Goal: Task Accomplishment & Management: Manage account settings

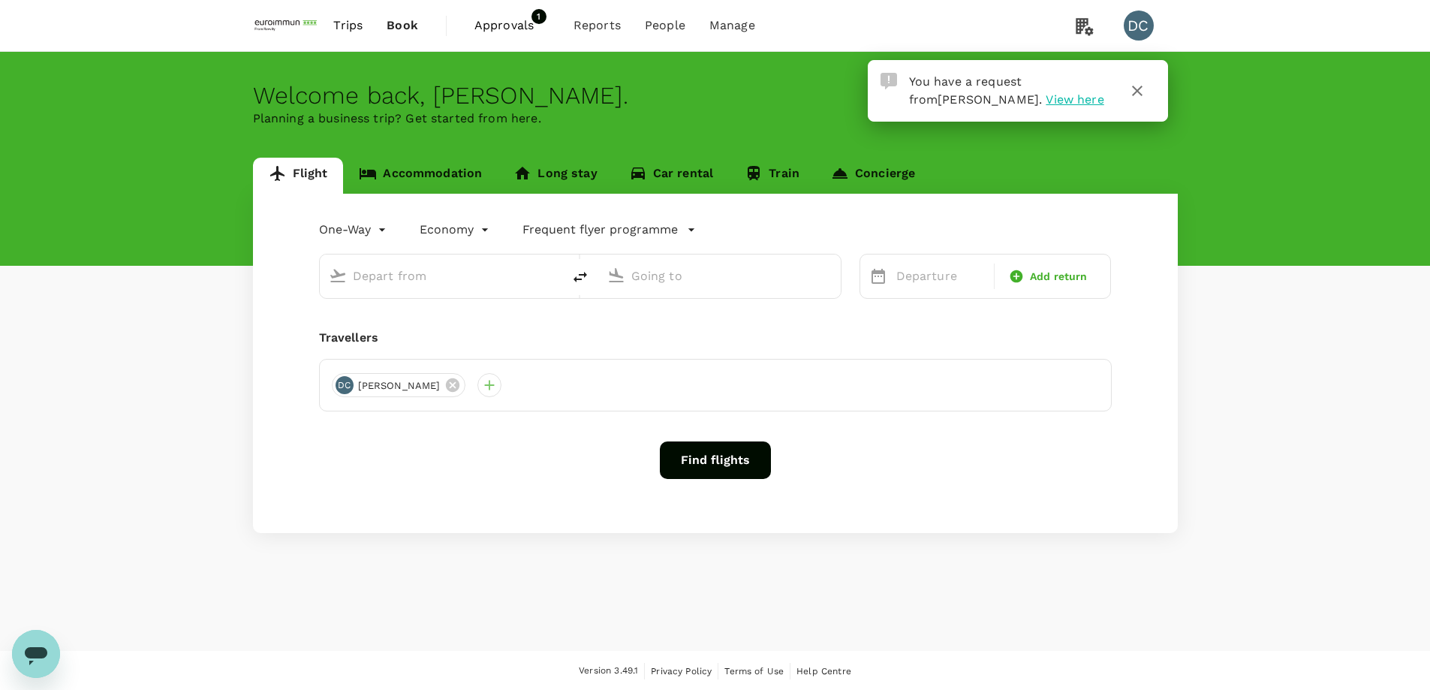
type input "roundtrip"
type input "Singapore Changi (SIN)"
type input "Hong Kong, Hong Kong (any)"
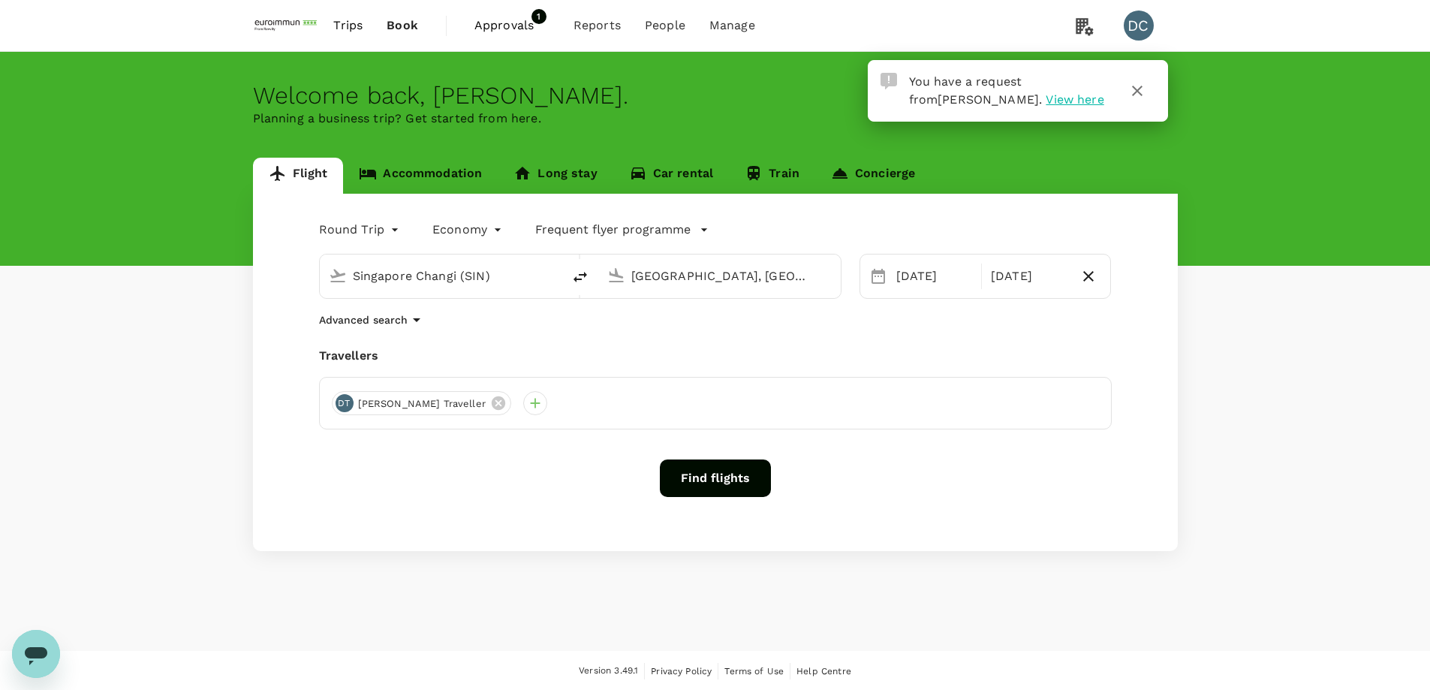
click at [1046, 102] on span "View here" at bounding box center [1075, 99] width 58 height 14
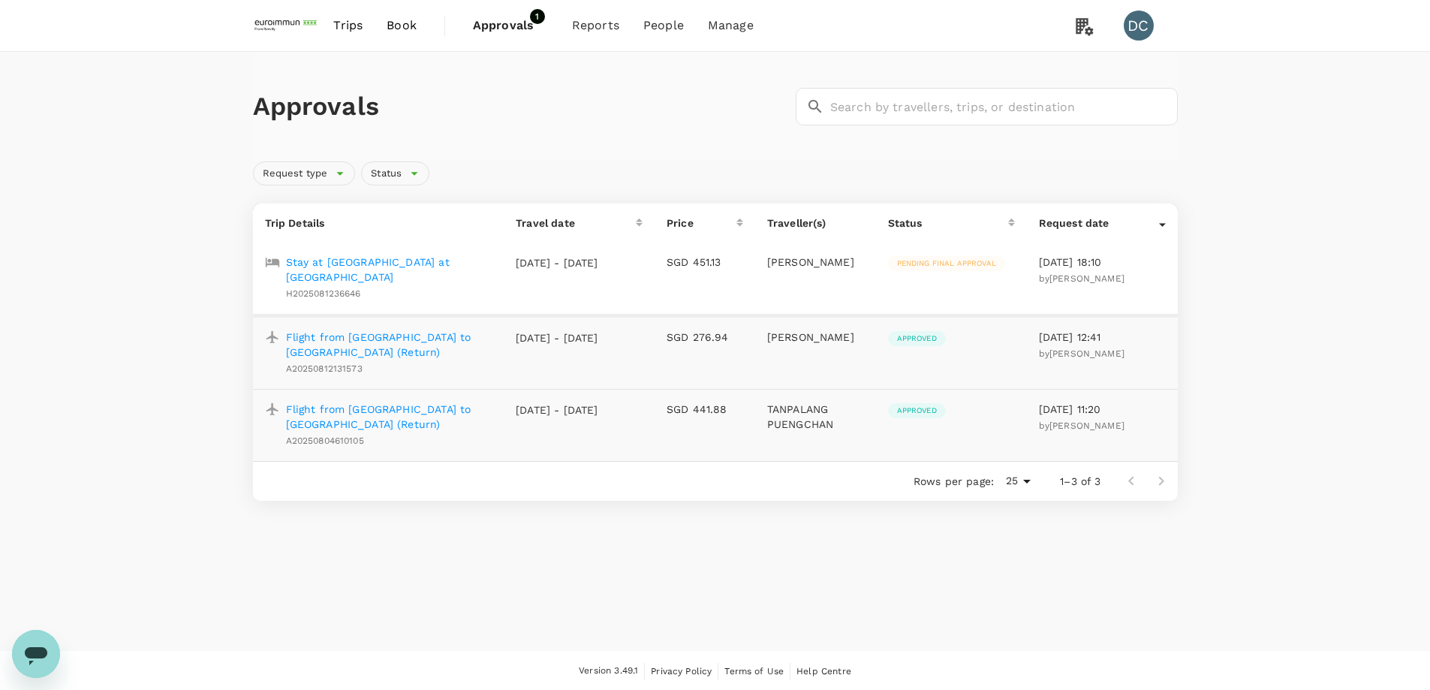
click at [367, 264] on p "Stay at Veranda Hotel at Pakubuwono" at bounding box center [389, 269] width 206 height 30
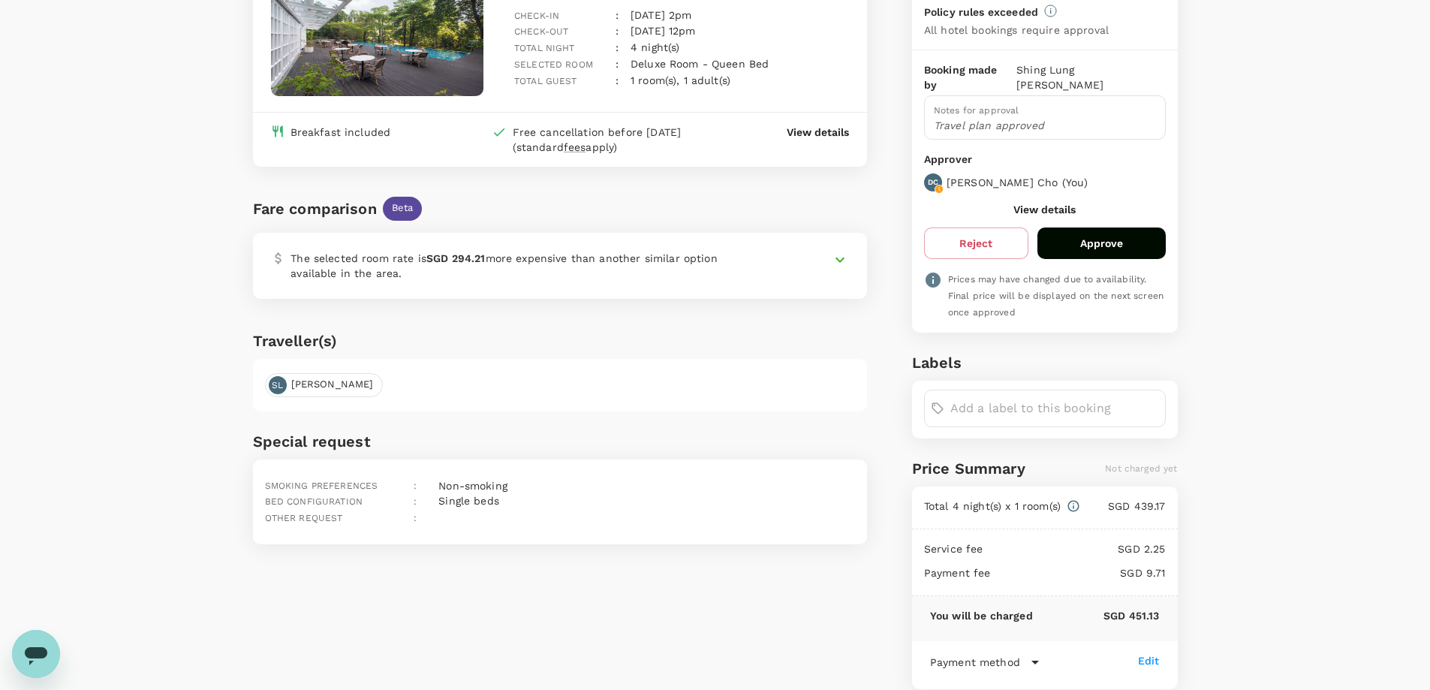
scroll to position [143, 0]
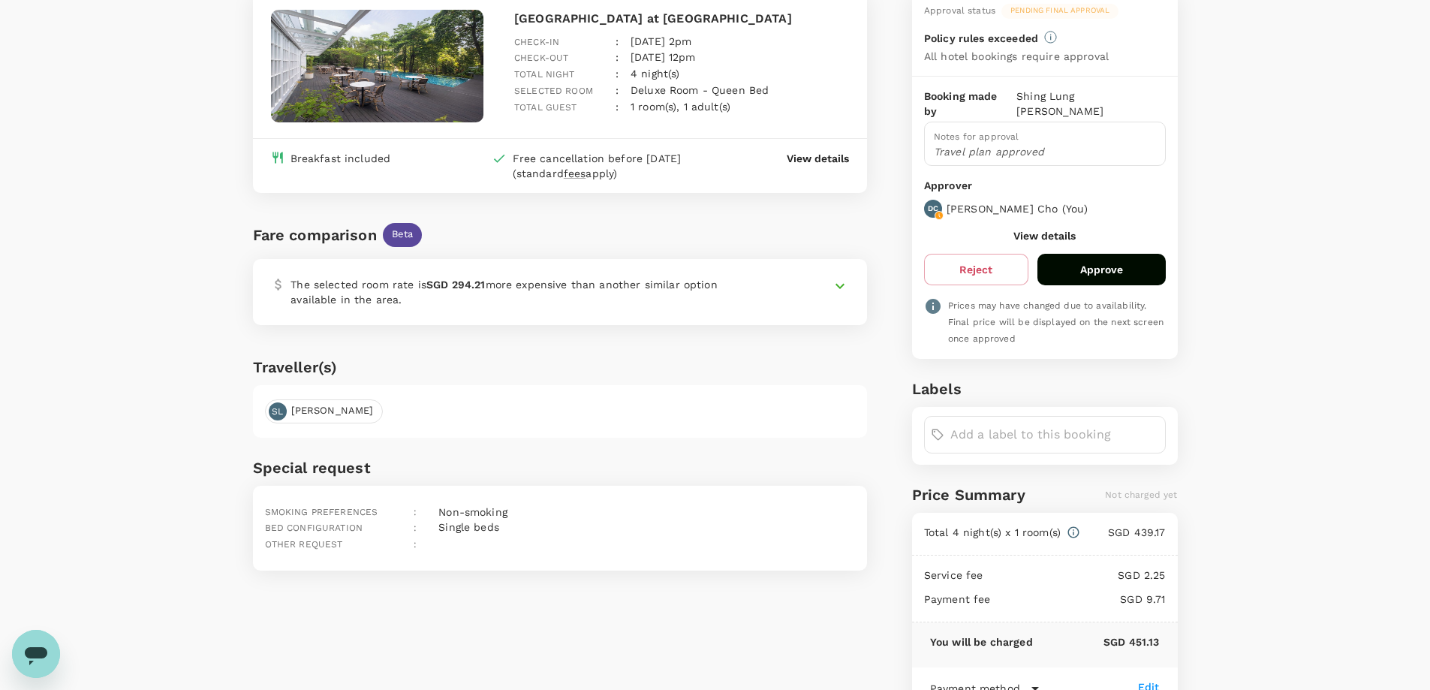
click at [1056, 144] on p "Travel plan approved" at bounding box center [1045, 151] width 222 height 15
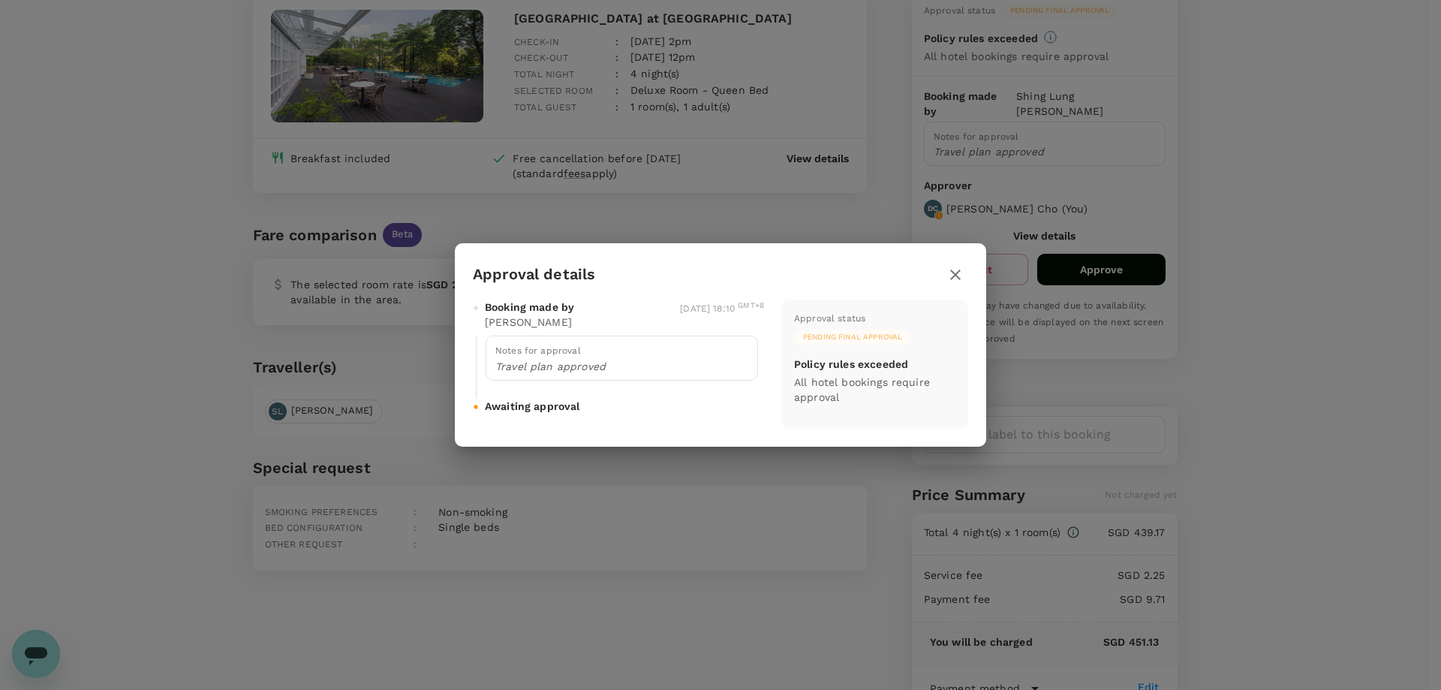
click at [636, 366] on p "Travel plan approved" at bounding box center [621, 366] width 253 height 15
click at [955, 275] on icon "button" at bounding box center [955, 274] width 11 height 11
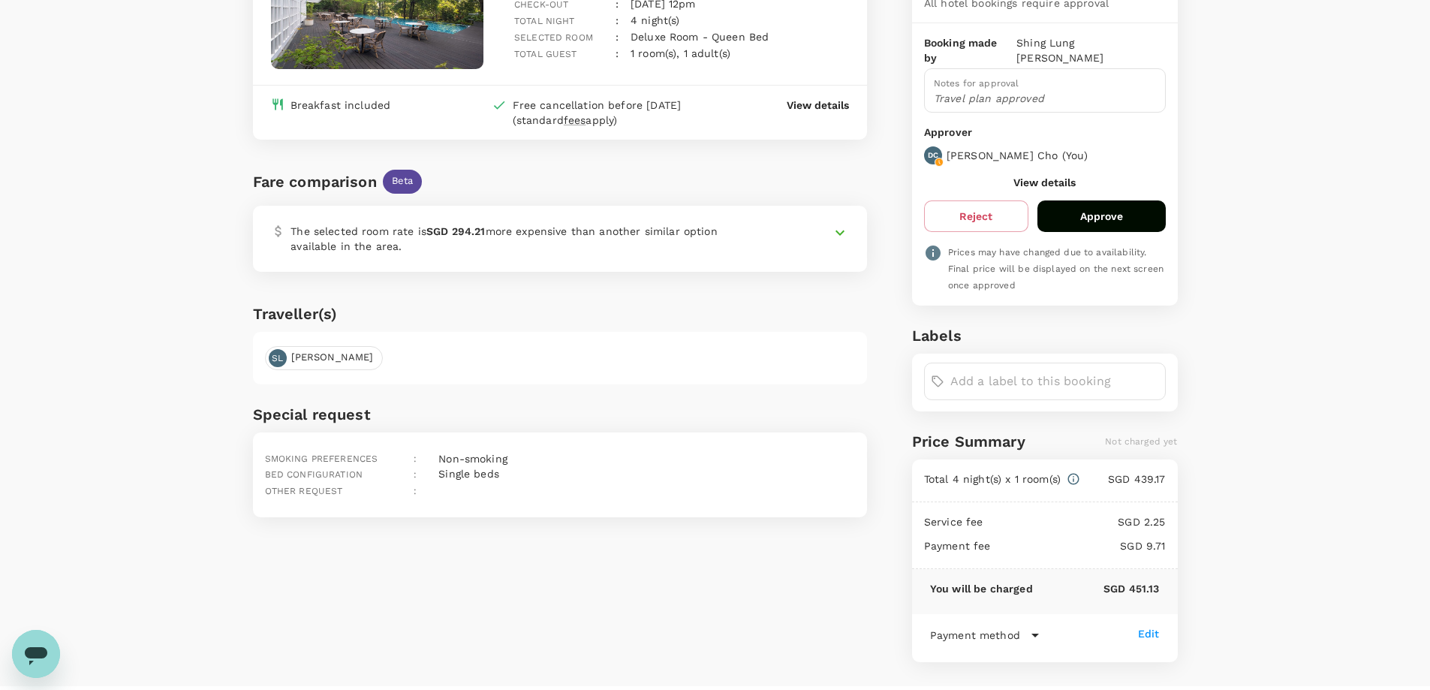
scroll to position [218, 0]
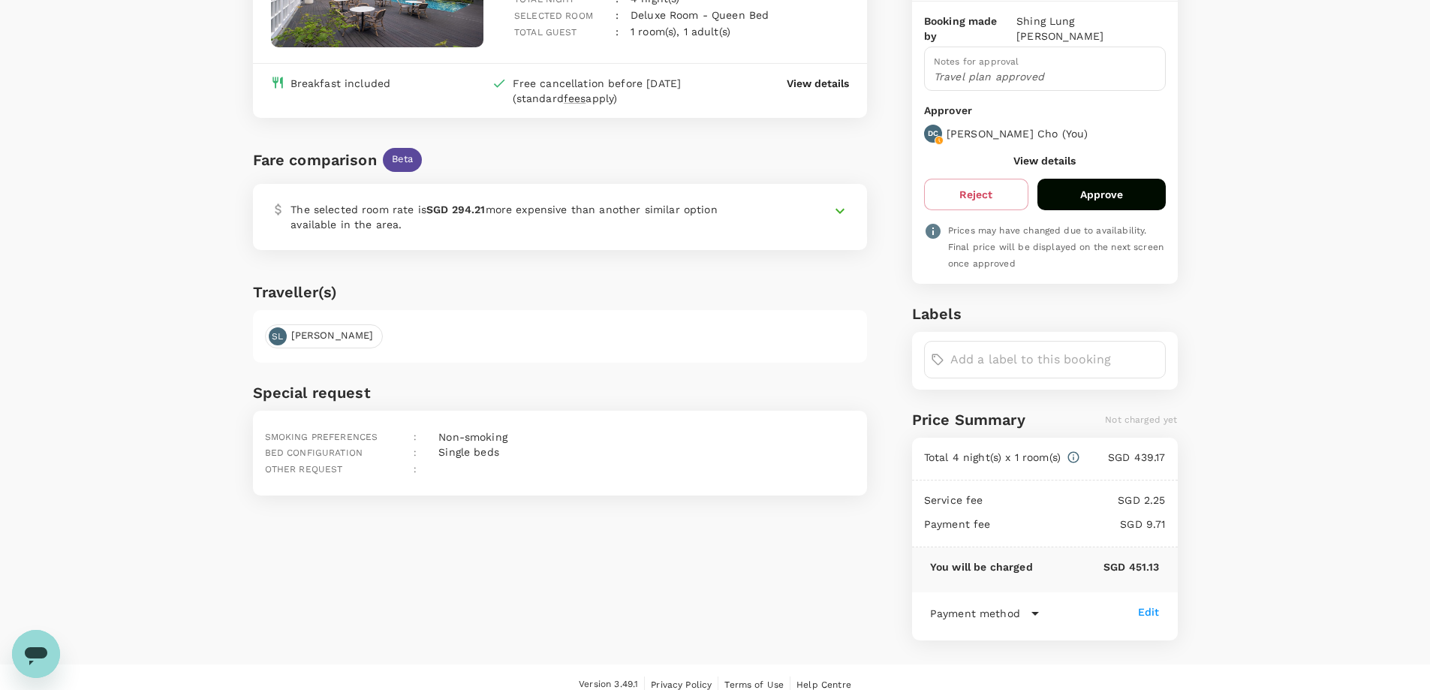
click at [1026, 604] on icon at bounding box center [1035, 613] width 18 height 18
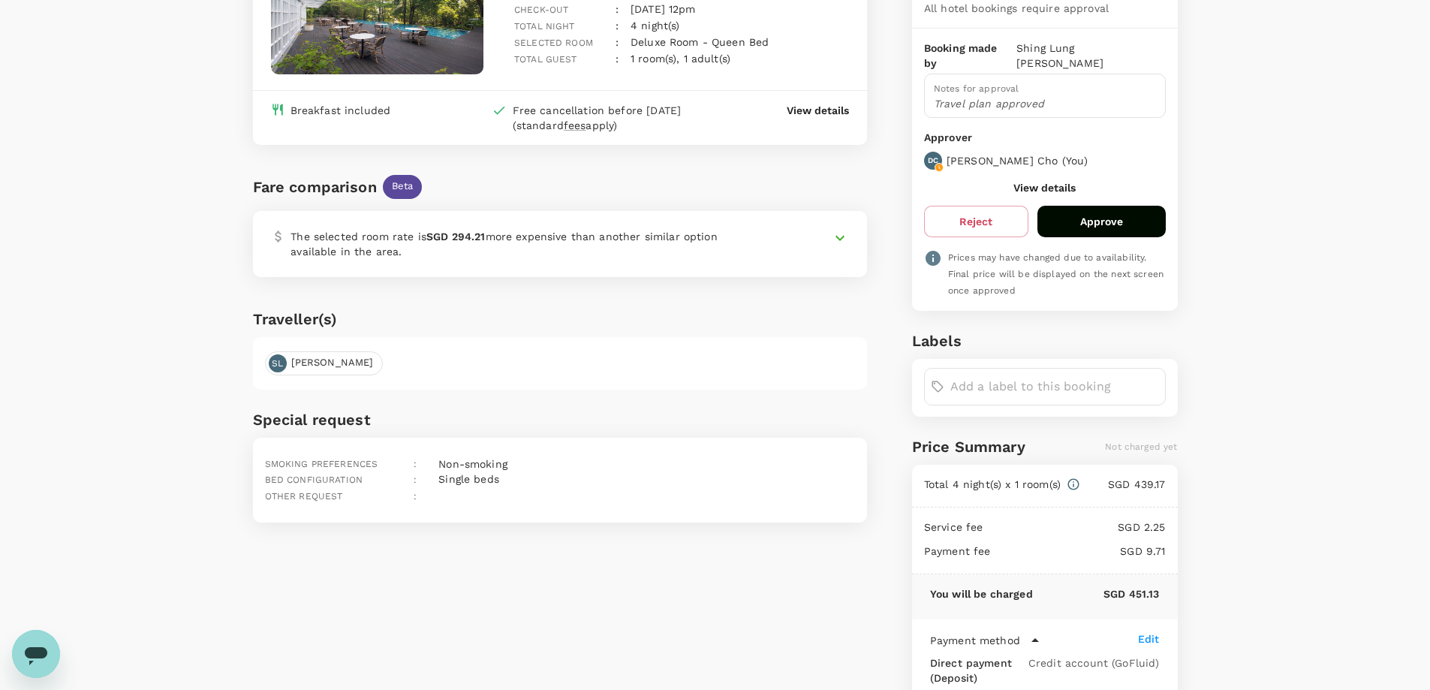
scroll to position [2, 0]
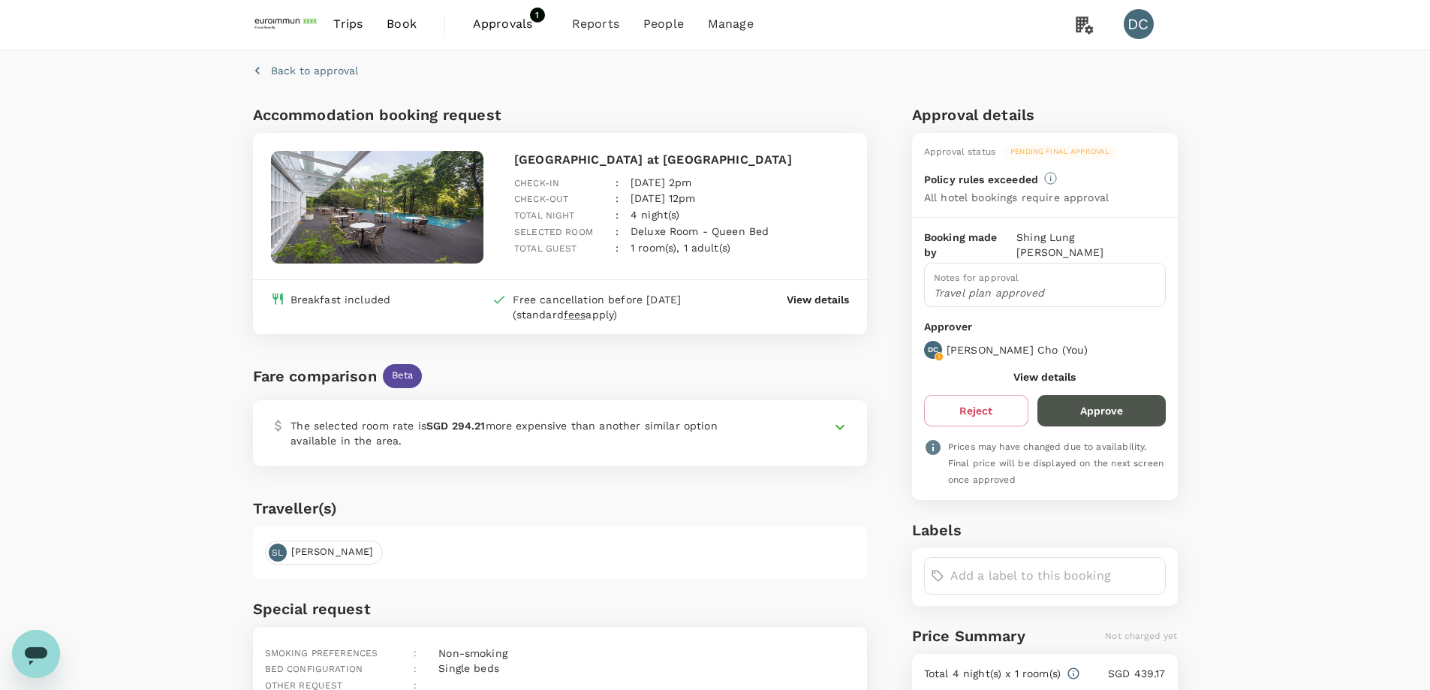
click at [1101, 399] on button "Approve" at bounding box center [1101, 411] width 128 height 32
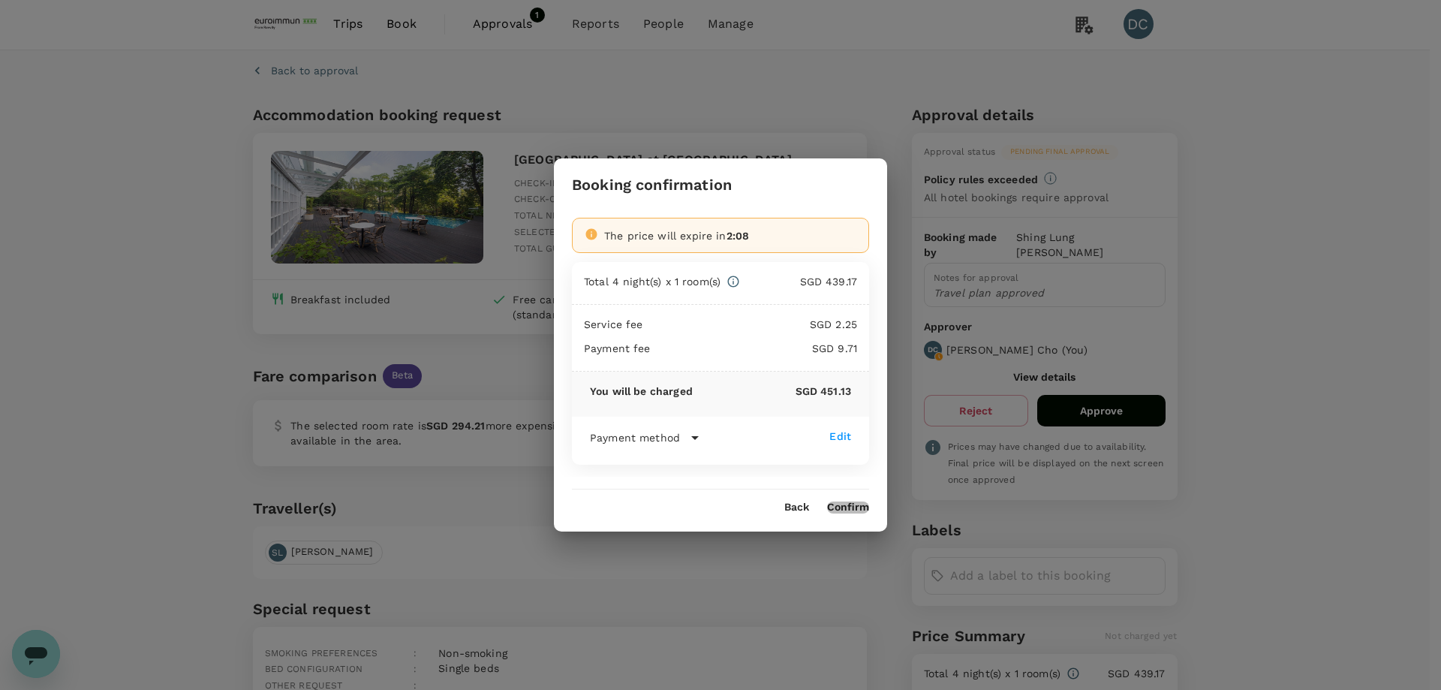
click at [855, 511] on button "Confirm" at bounding box center [848, 507] width 42 height 12
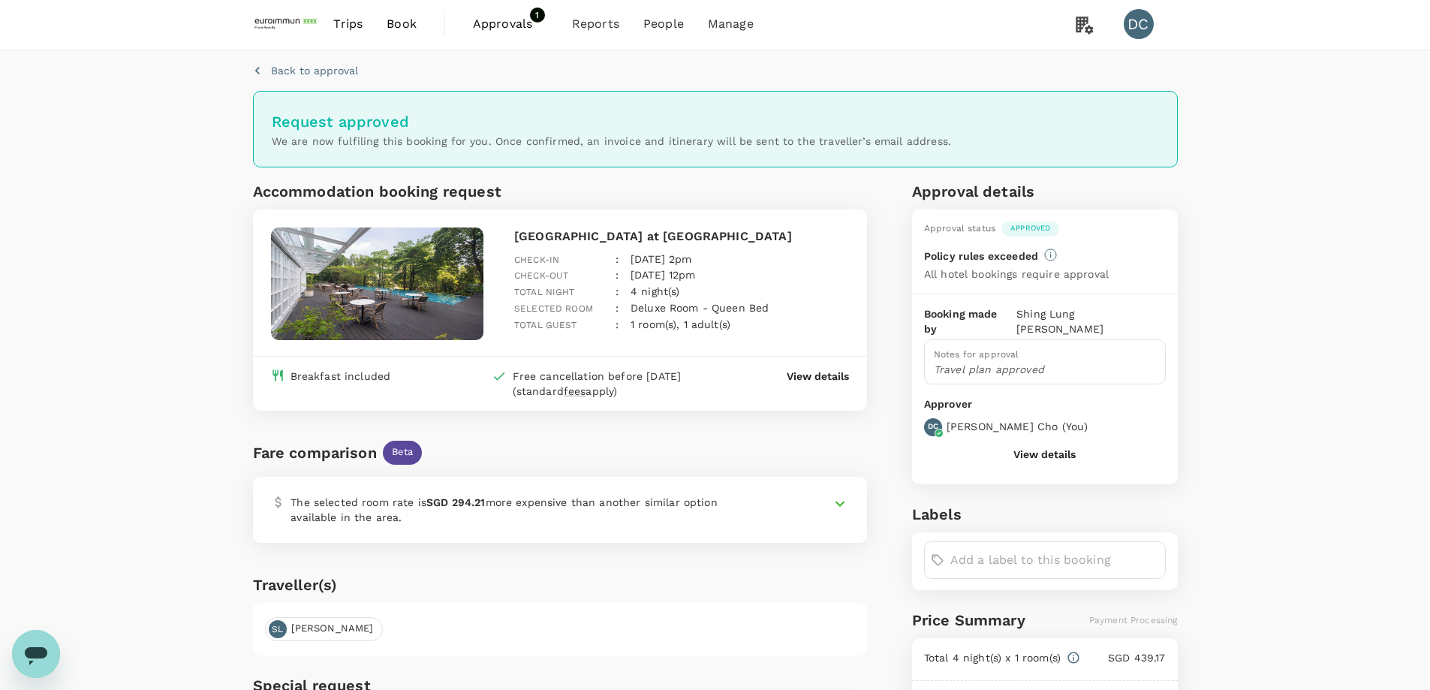
scroll to position [0, 0]
click at [296, 74] on p "Back to approval" at bounding box center [314, 72] width 87 height 15
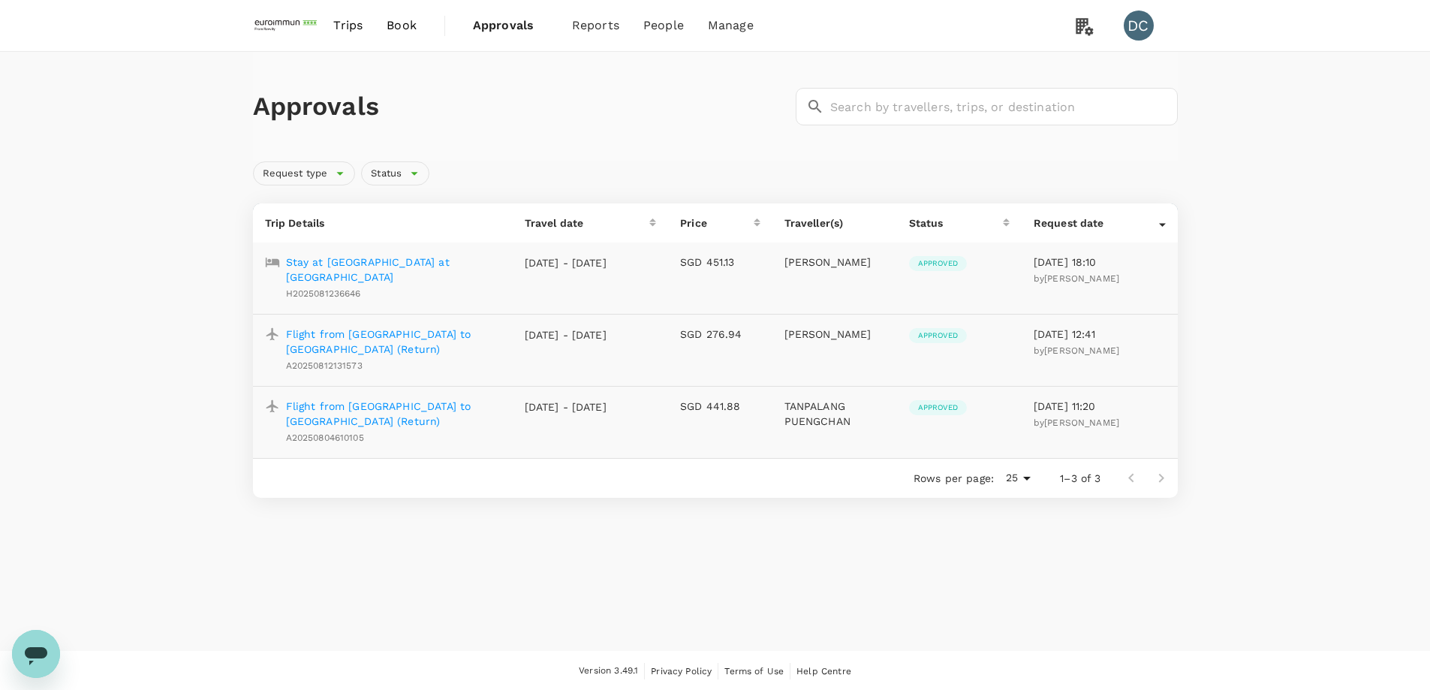
click at [344, 35] on link "Trips" at bounding box center [347, 25] width 53 height 51
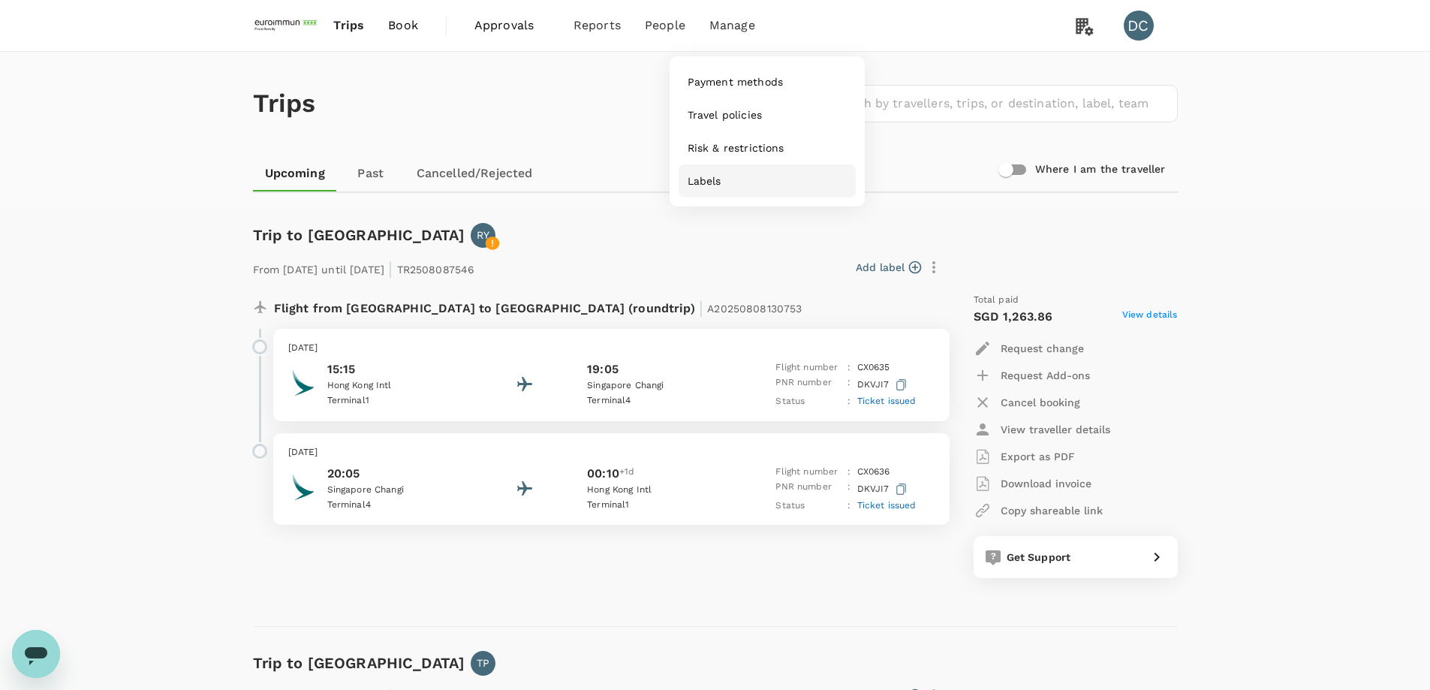
click at [694, 184] on span "Labels" at bounding box center [705, 180] width 34 height 15
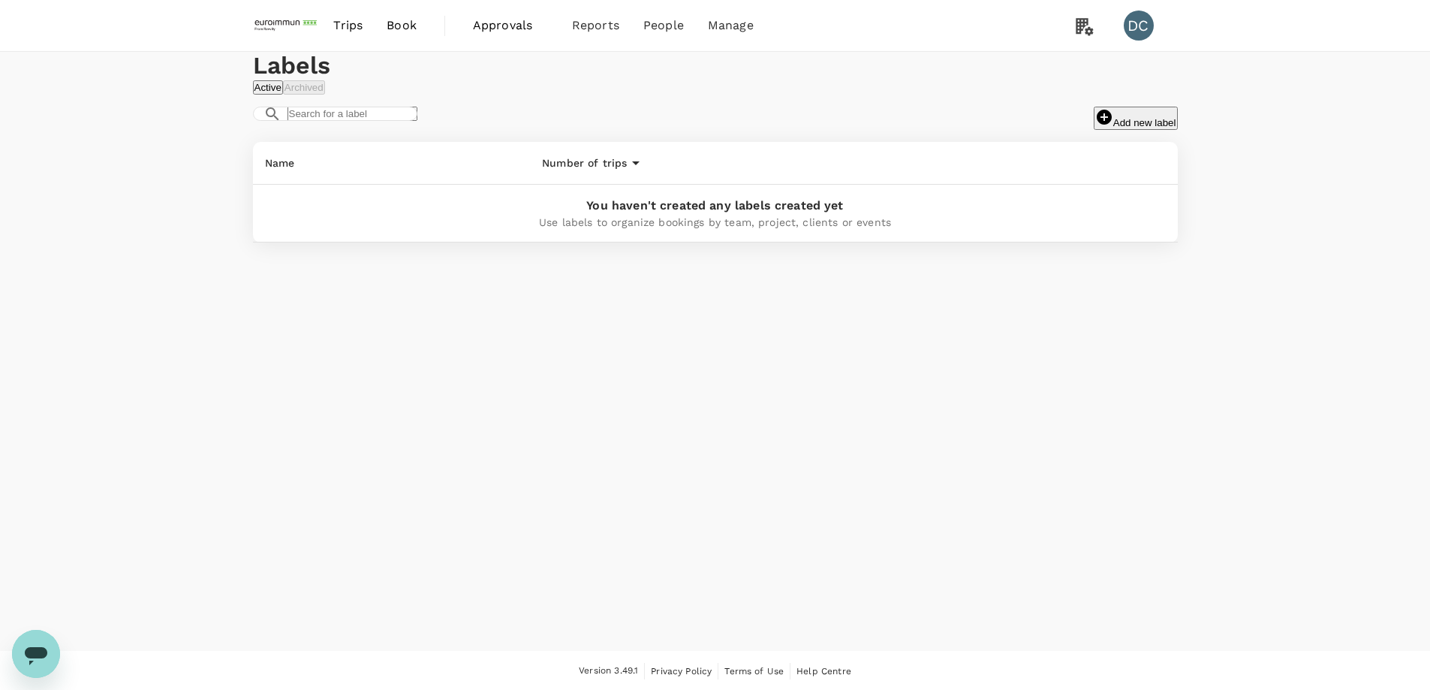
click at [1095, 126] on icon "button" at bounding box center [1104, 117] width 18 height 18
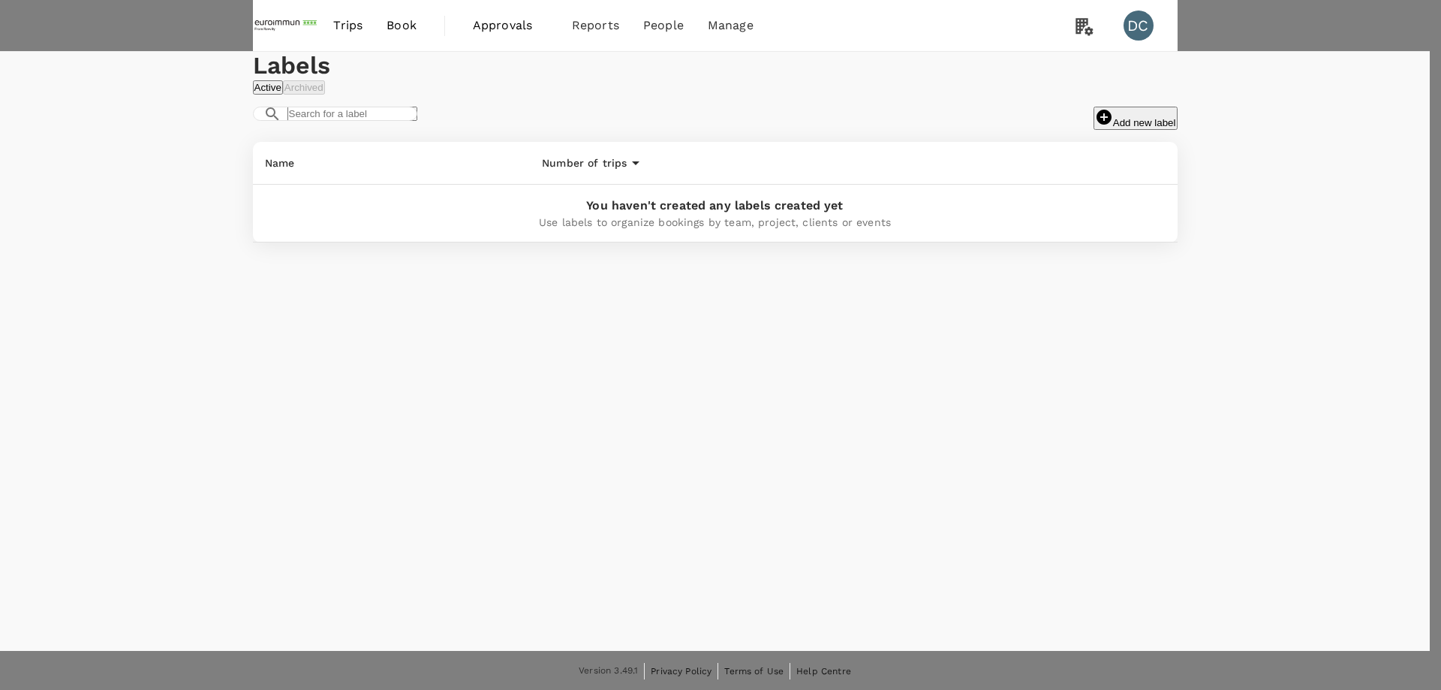
type input "EKR"
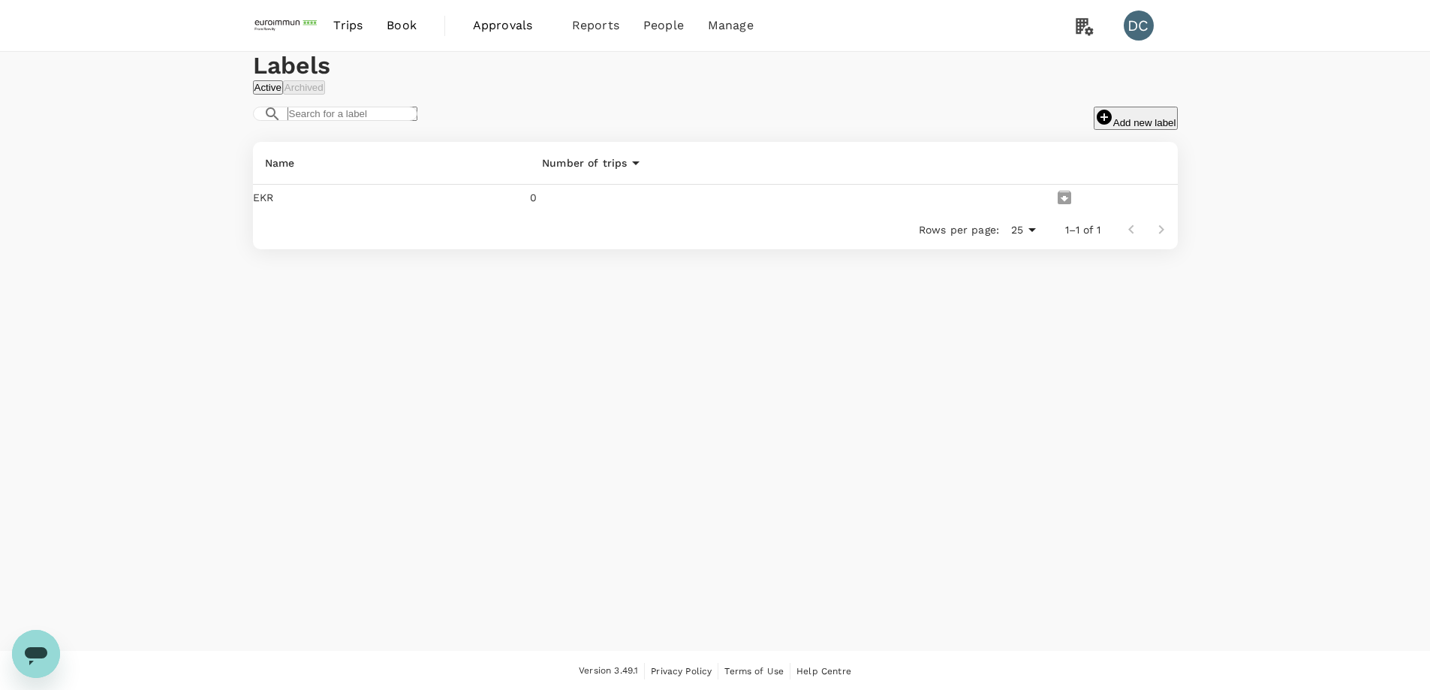
click at [1048, 197] on icon "edit" at bounding box center [1048, 197] width 0 height 0
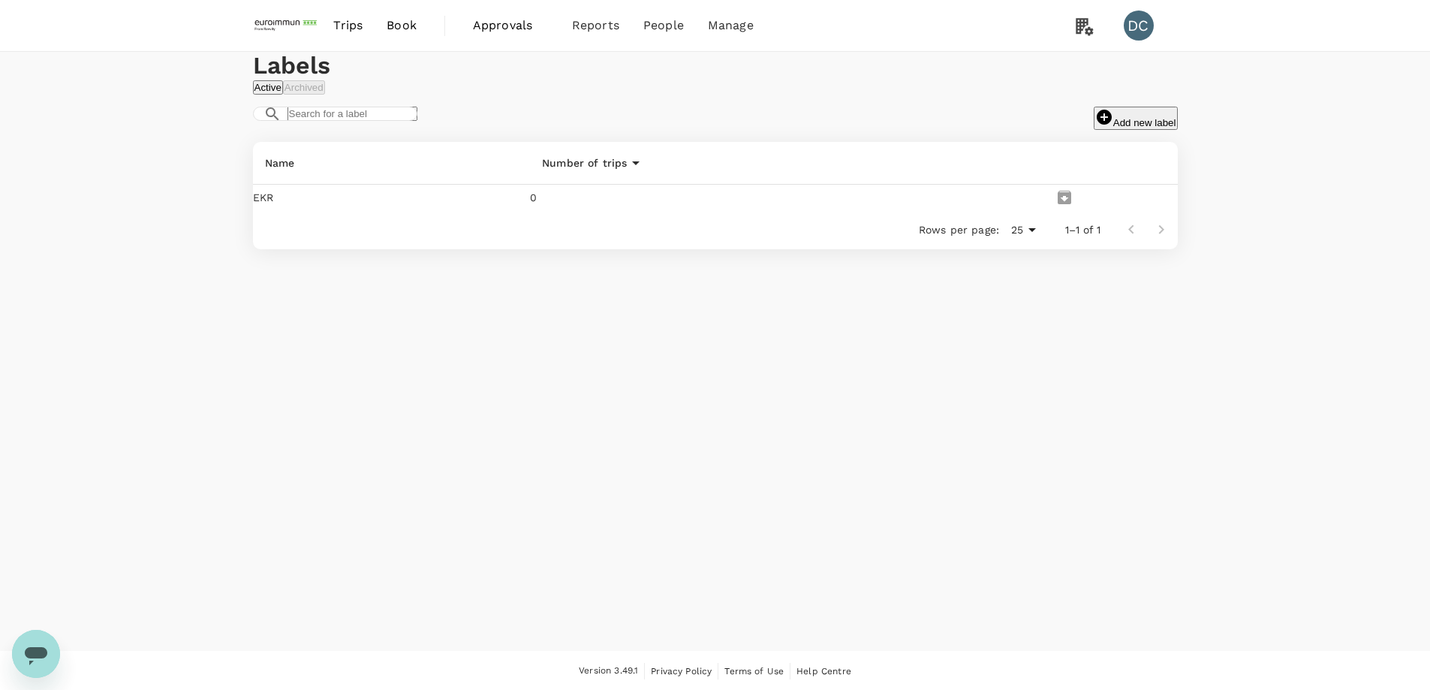
click at [323, 205] on p "EKR" at bounding box center [392, 197] width 278 height 15
click at [1048, 197] on icon "edit" at bounding box center [1048, 197] width 0 height 0
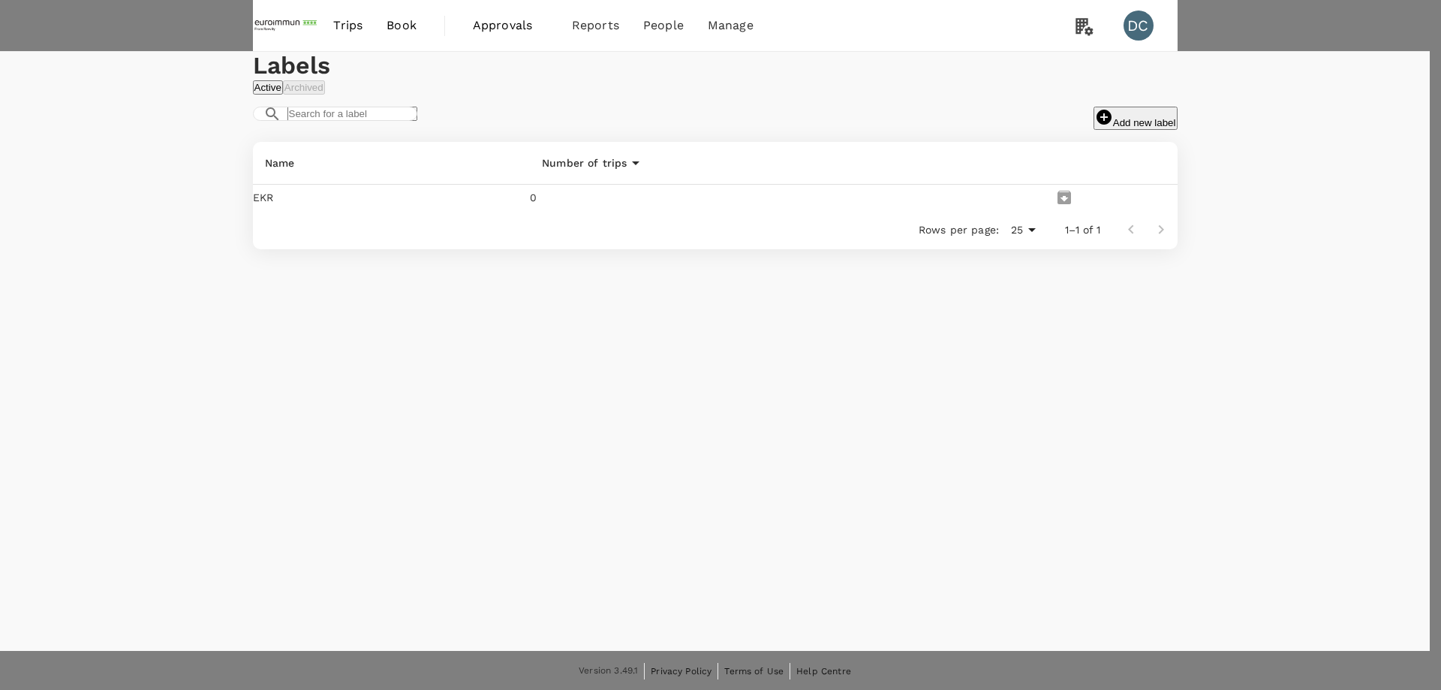
drag, startPoint x: 997, startPoint y: 114, endPoint x: 862, endPoint y: 113, distance: 135.1
drag, startPoint x: 913, startPoint y: 110, endPoint x: 873, endPoint y: 112, distance: 40.6
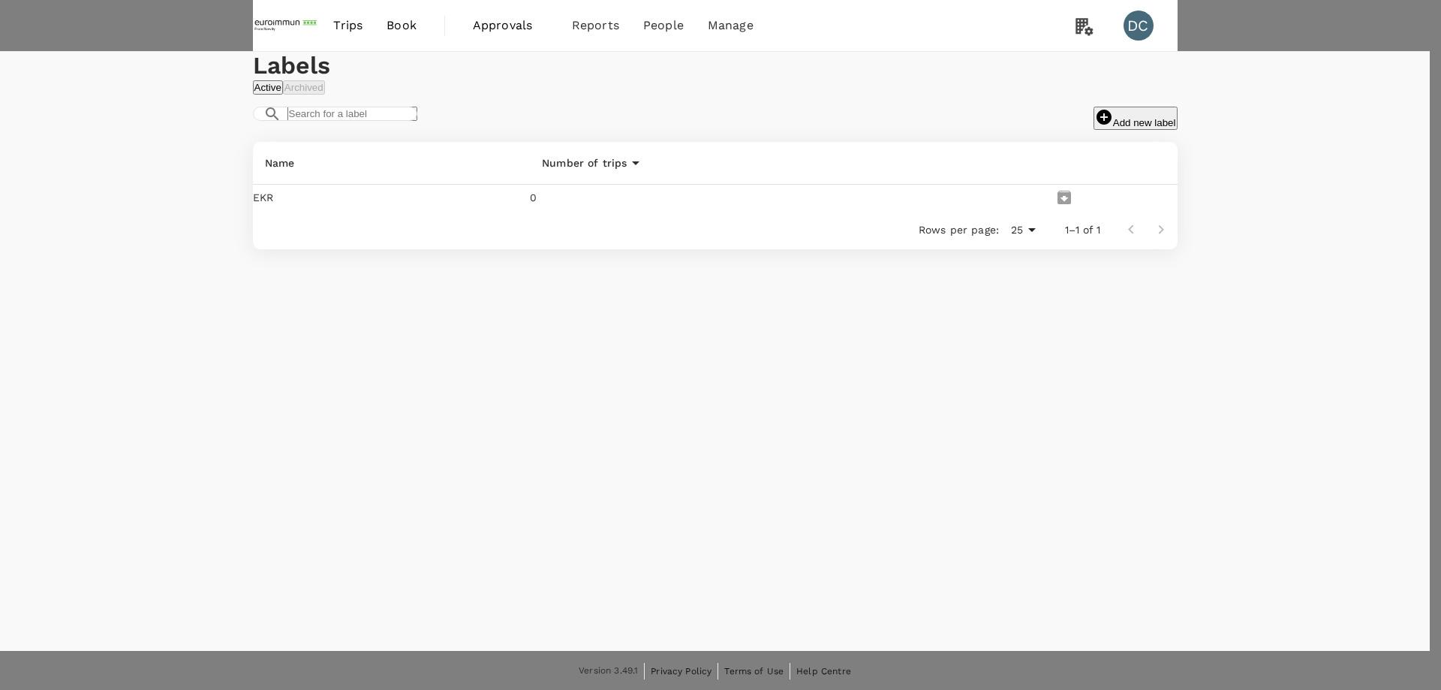
type input "Korea Office"
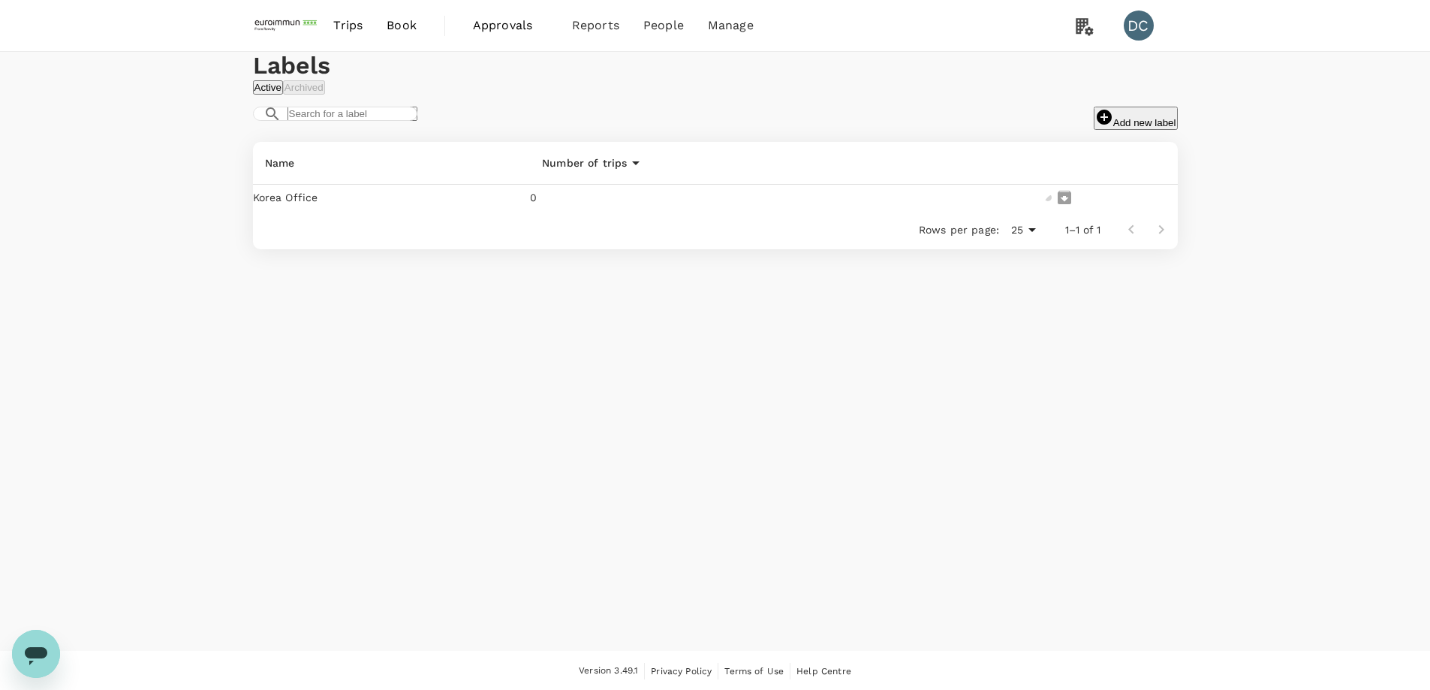
click at [1048, 197] on icon "edit" at bounding box center [1048, 197] width 0 height 0
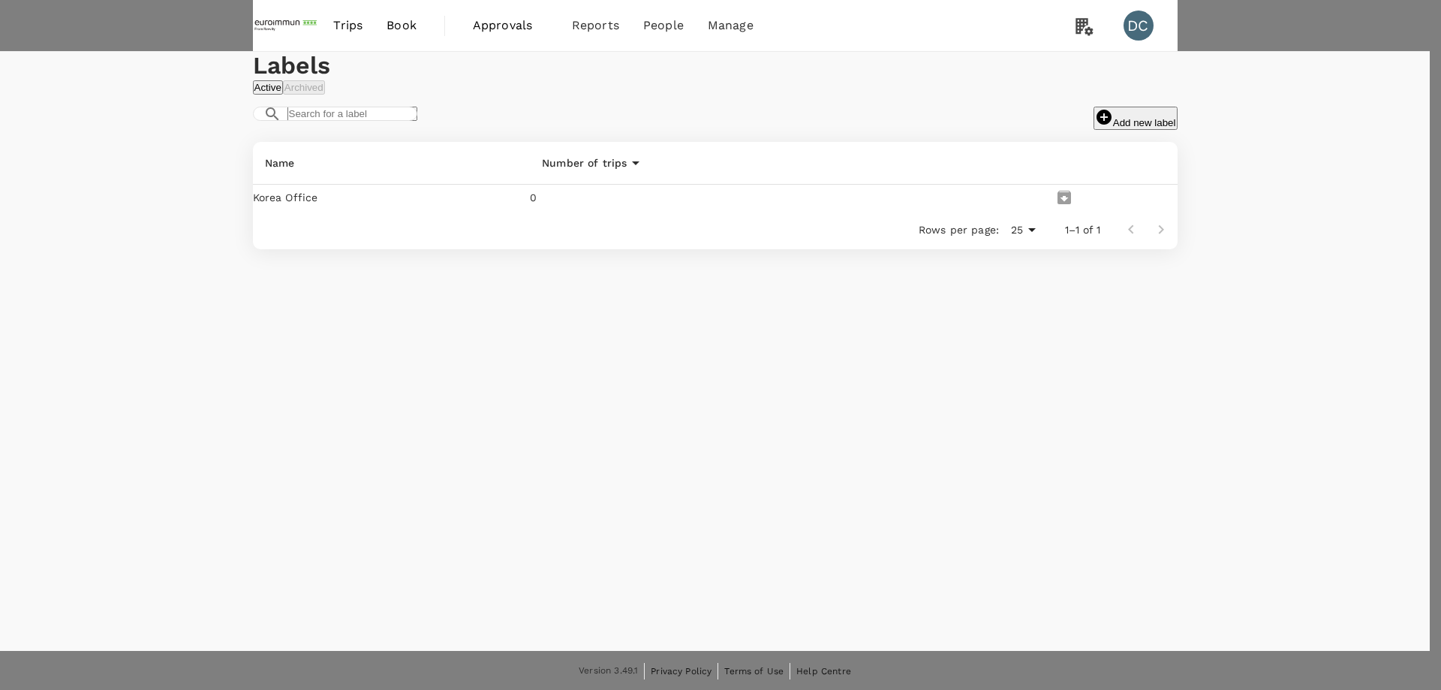
drag, startPoint x: 1036, startPoint y: 109, endPoint x: 866, endPoint y: 113, distance: 169.7
type input "Singapore Office"
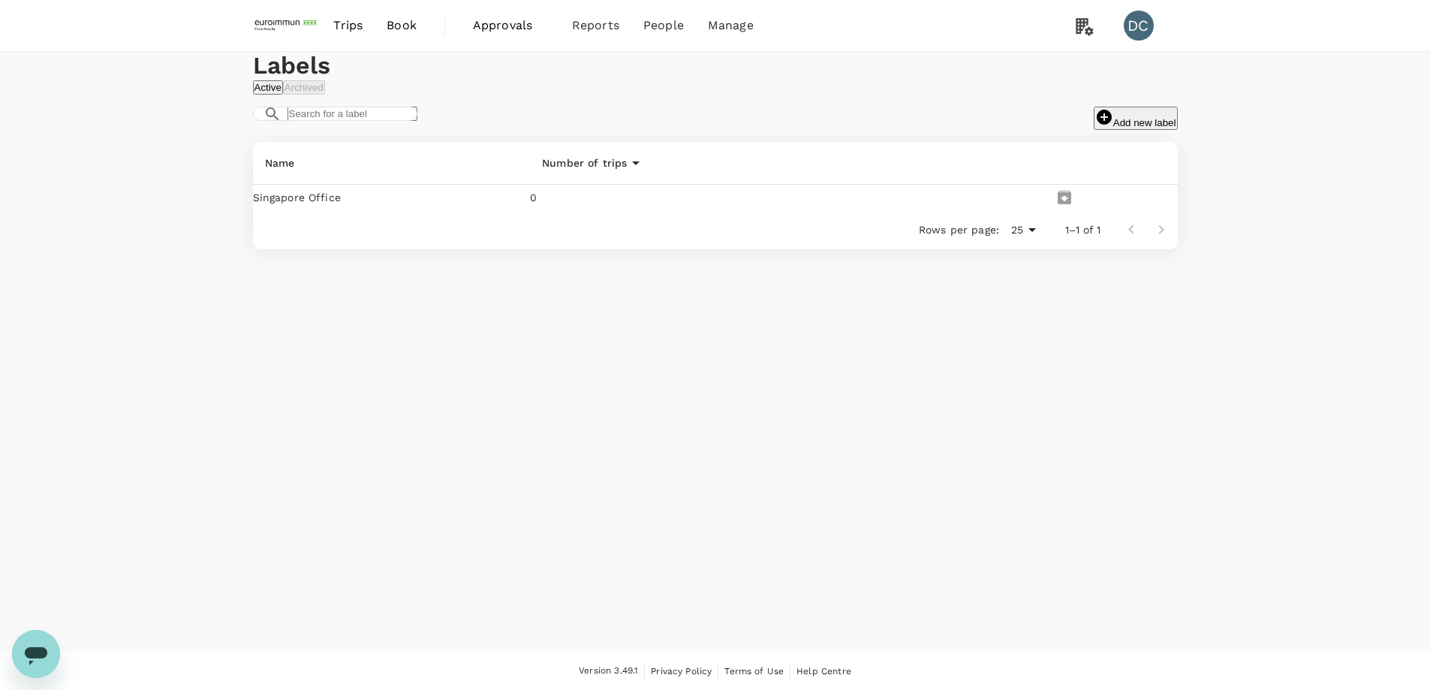
click at [1094, 130] on button "Add new label" at bounding box center [1136, 118] width 84 height 23
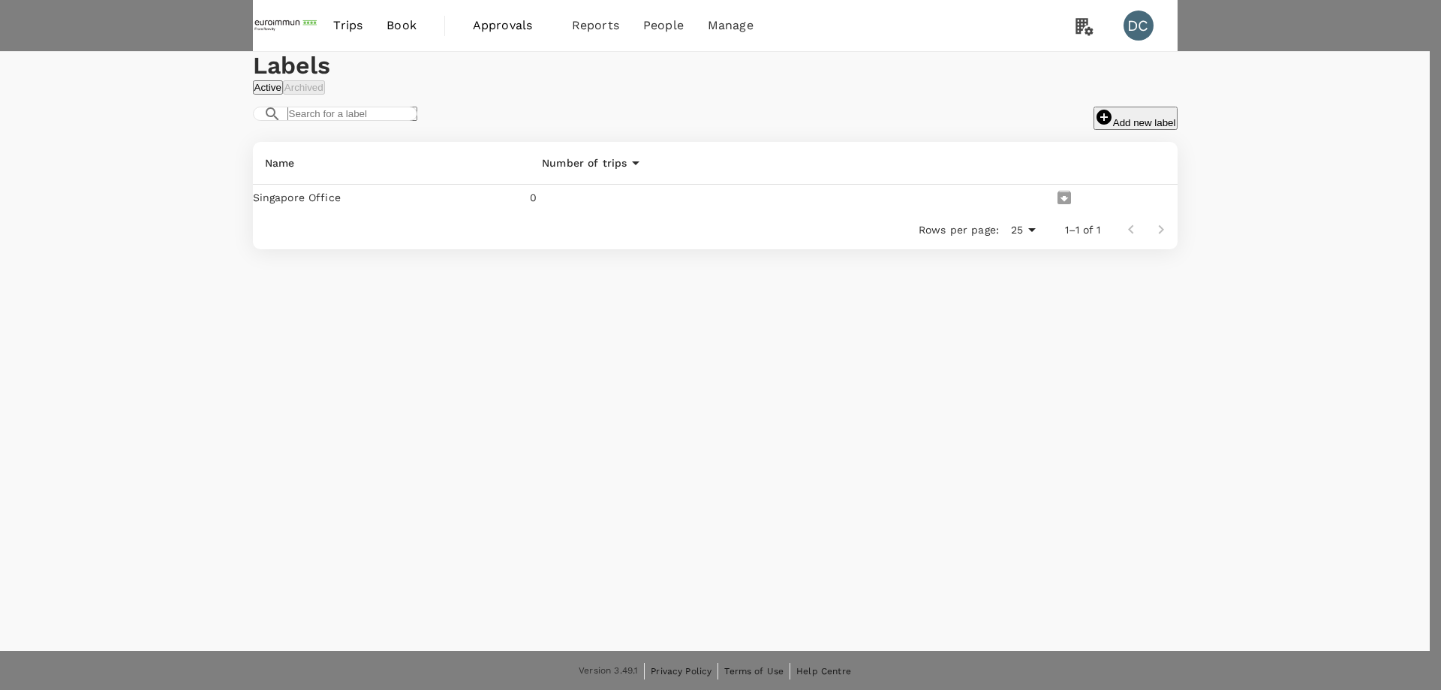
type input "Hong Kong Office"
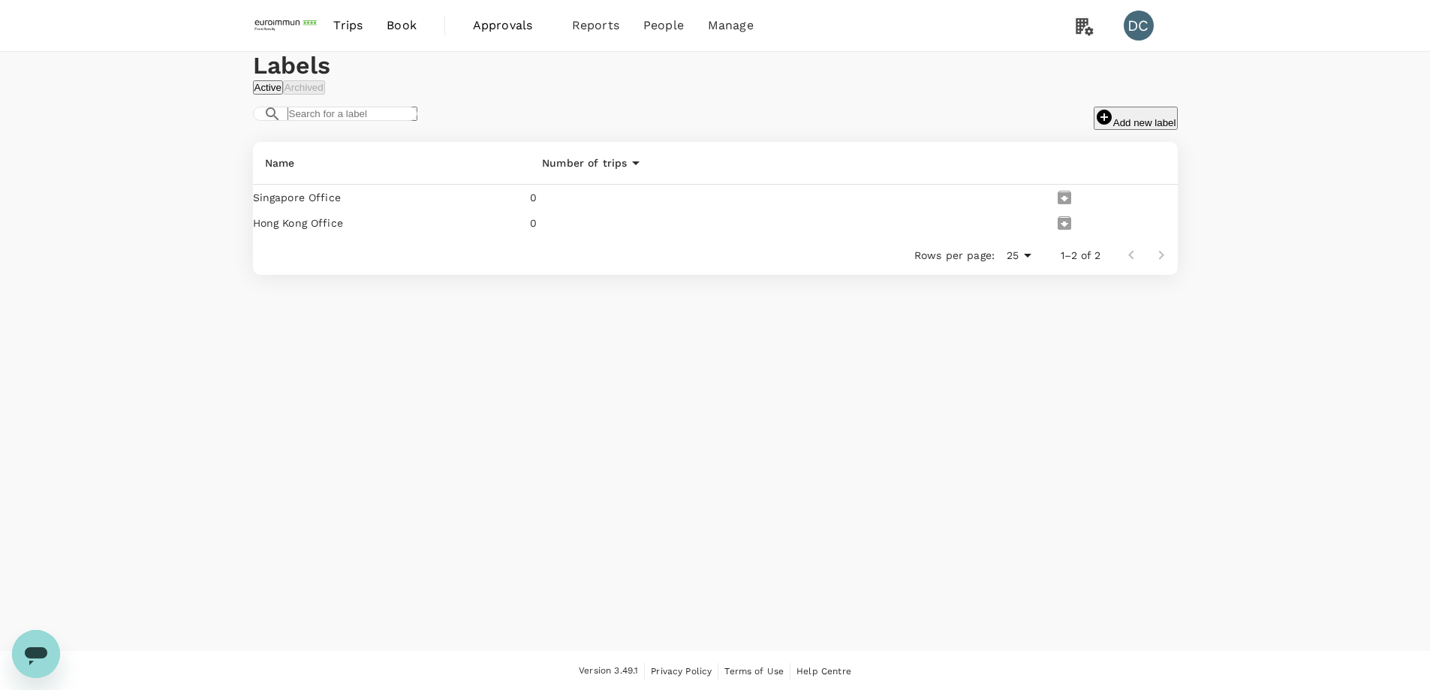
click at [1094, 130] on button "Add new label" at bounding box center [1136, 118] width 84 height 23
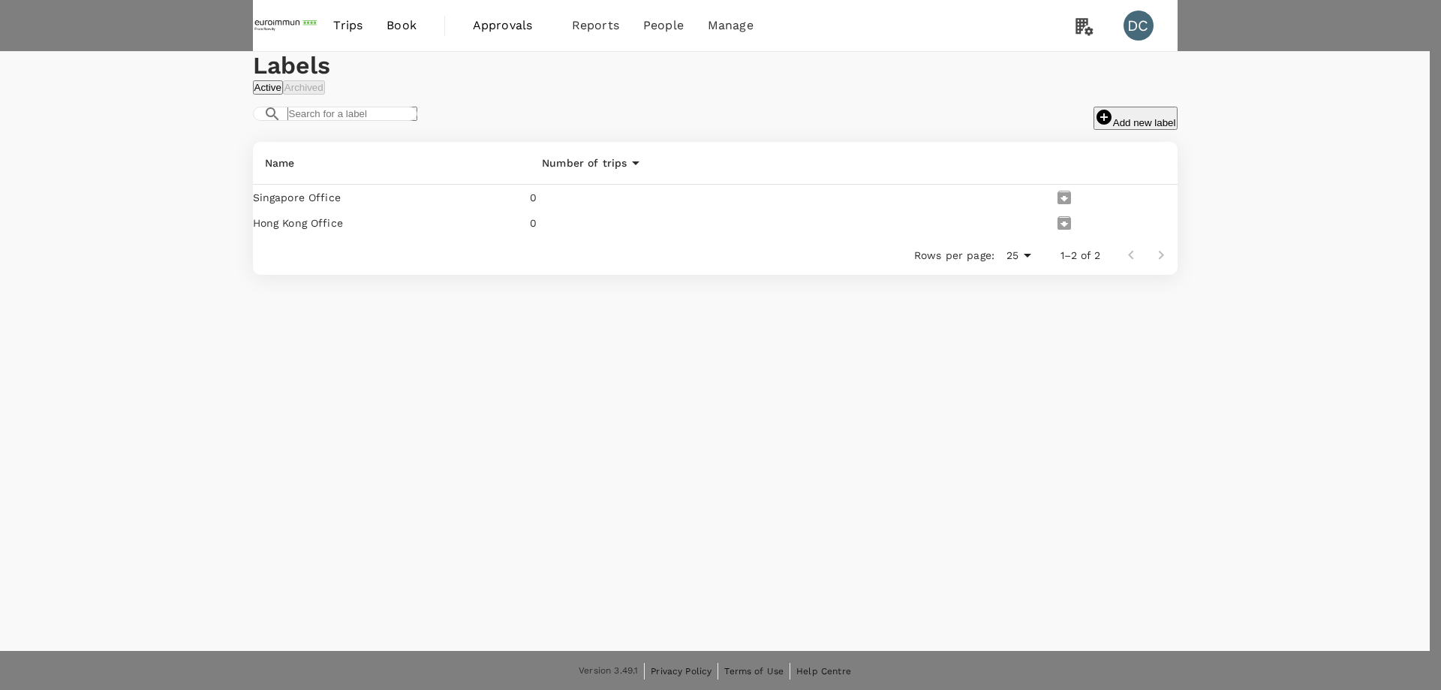
type input "Taiwan Office"
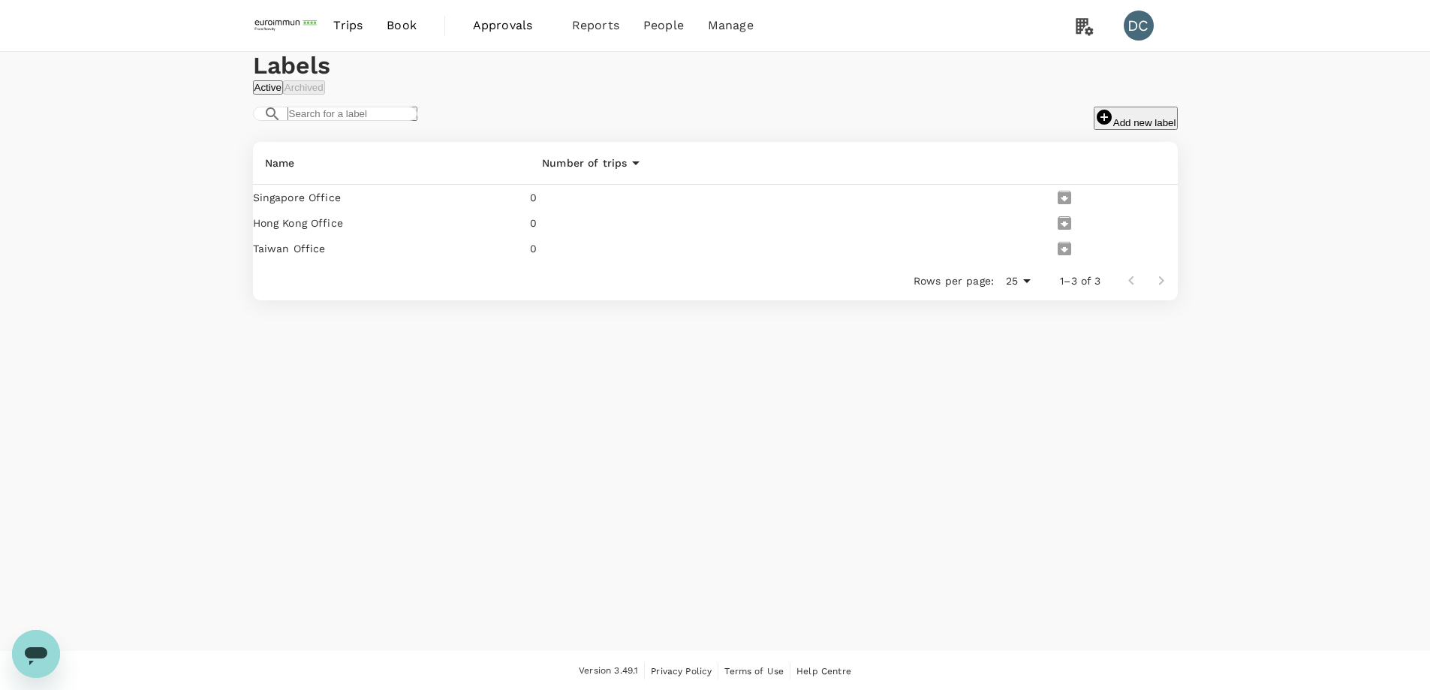
click at [1094, 130] on button "Add new label" at bounding box center [1136, 118] width 84 height 23
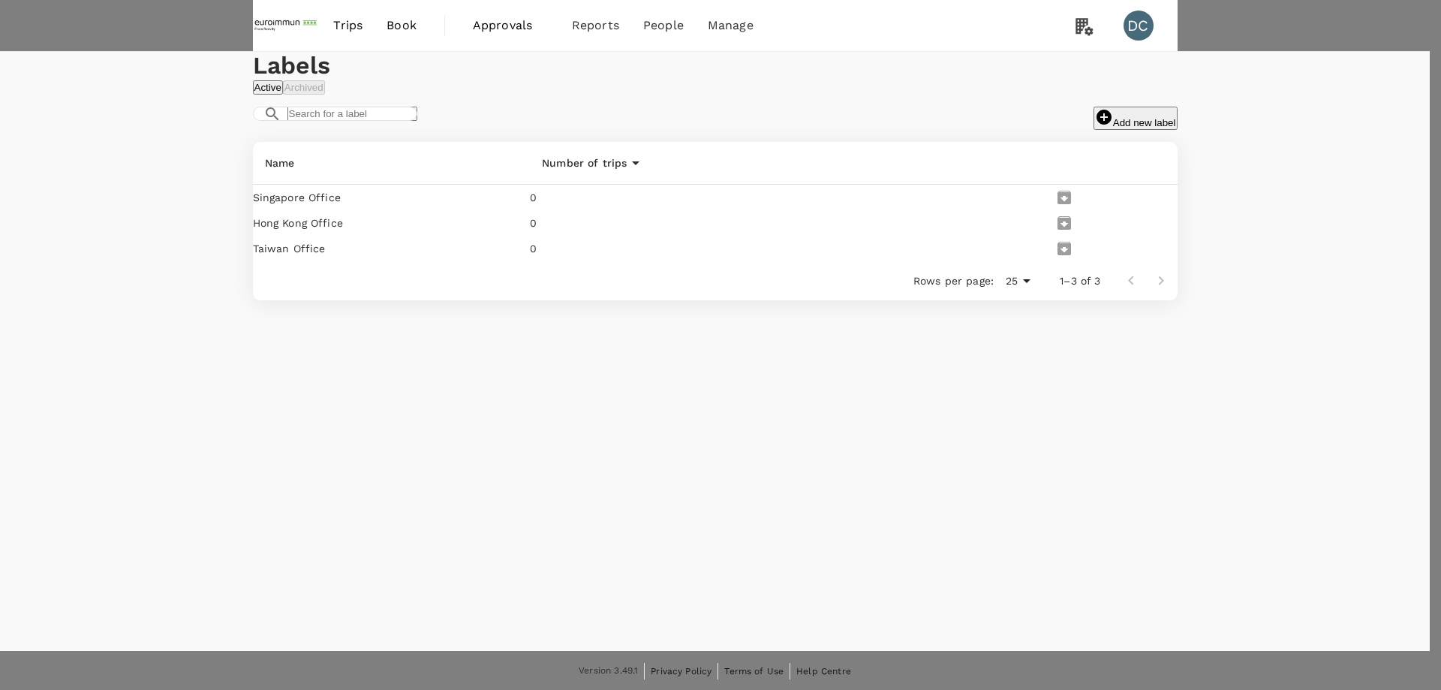
type input "Korea Office"
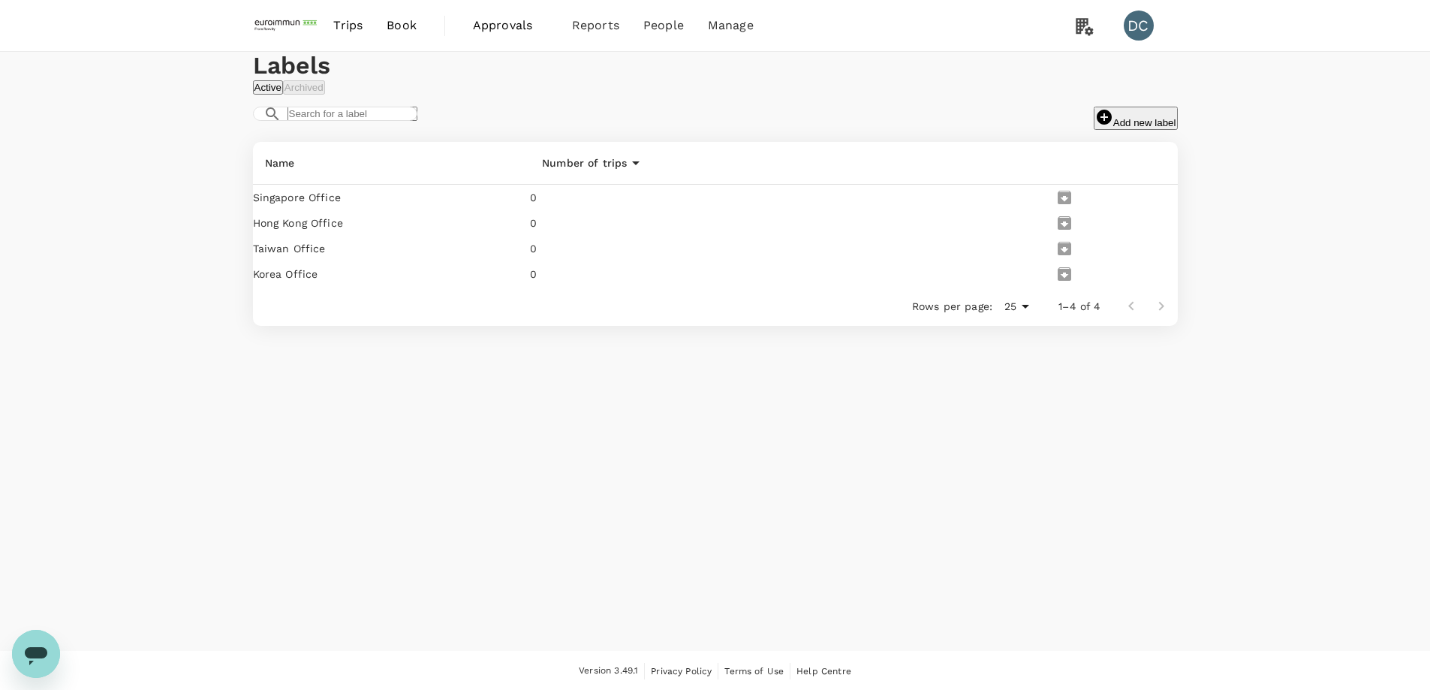
click at [614, 559] on div "Labels Active Archived ​ ​ Add new label Name Number of trips Singapore Office …" at bounding box center [715, 351] width 1430 height 599
click at [1048, 197] on icon "edit" at bounding box center [1048, 197] width 0 height 0
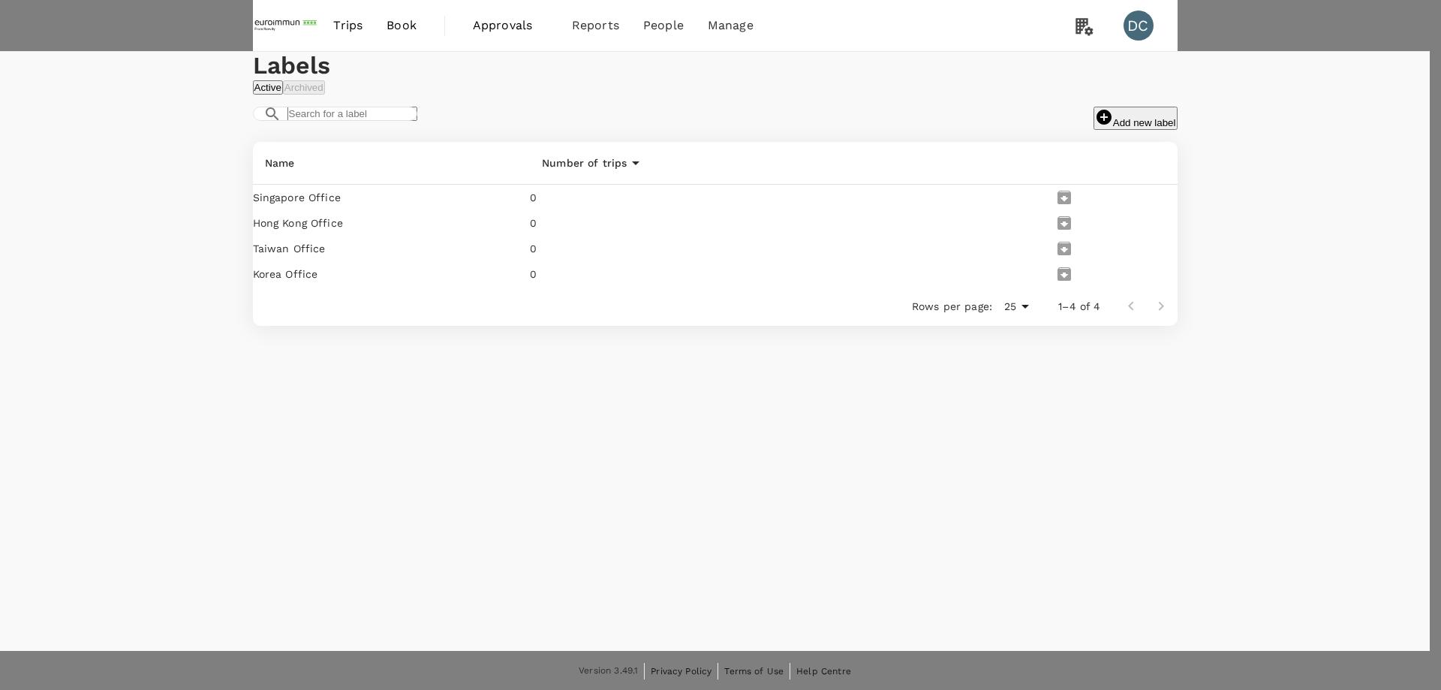
drag, startPoint x: 996, startPoint y: 107, endPoint x: 1078, endPoint y: 108, distance: 81.8
type input "Singapore Office Cost Centre"
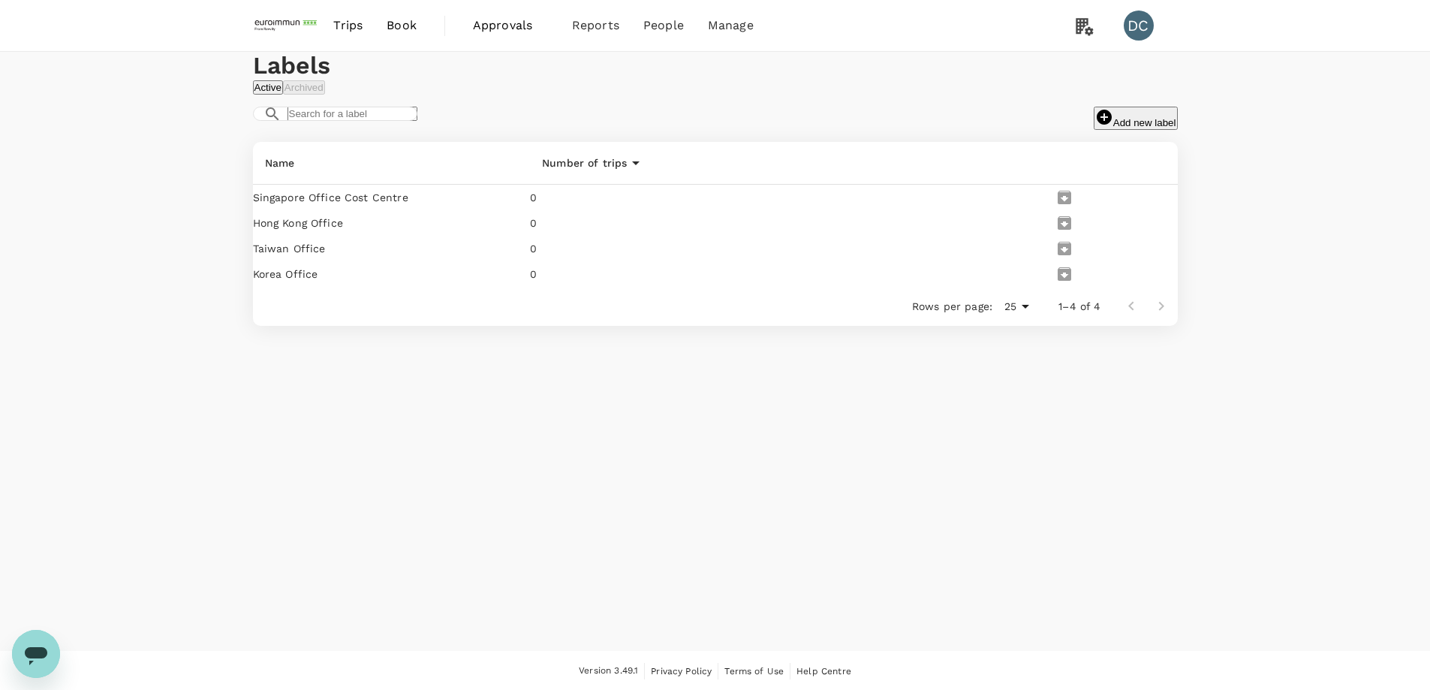
click at [1064, 239] on icon "edit" at bounding box center [1057, 232] width 14 height 14
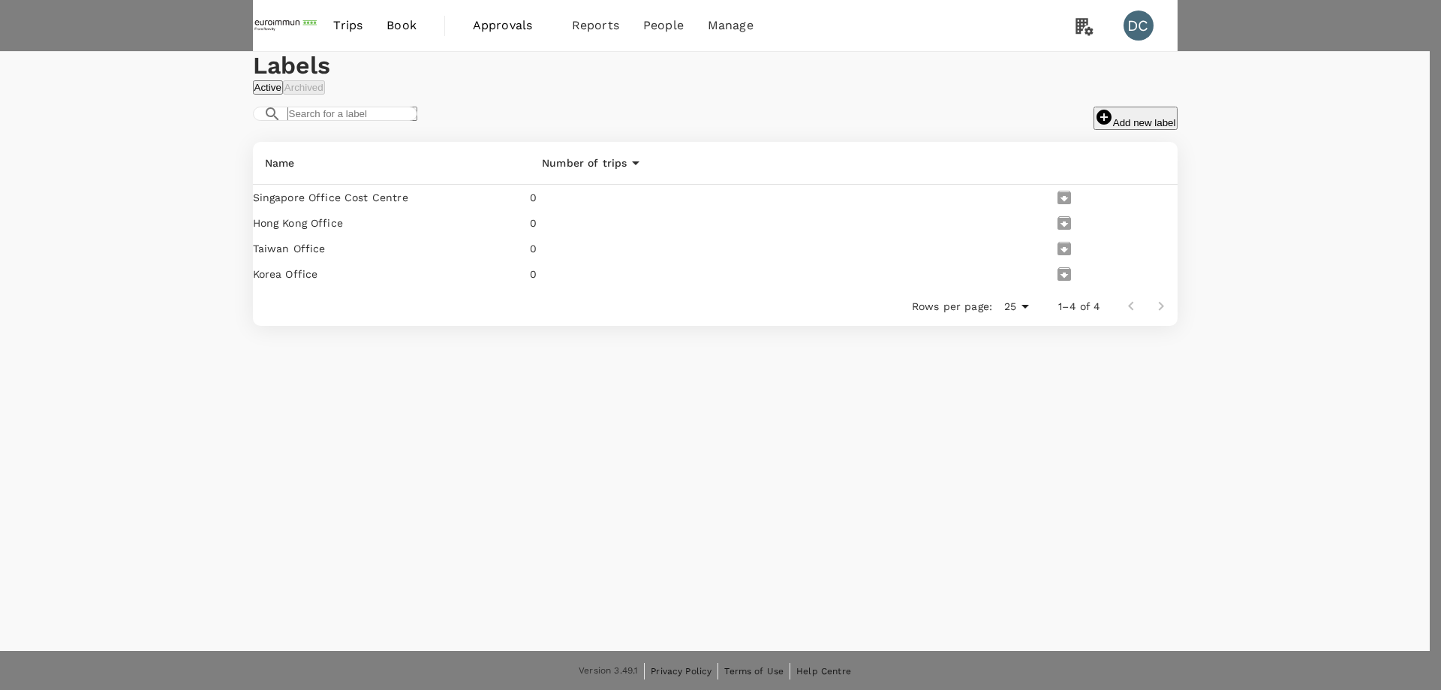
paste input "Cost Centre"
type input "Hong Kong Office Cost Centre"
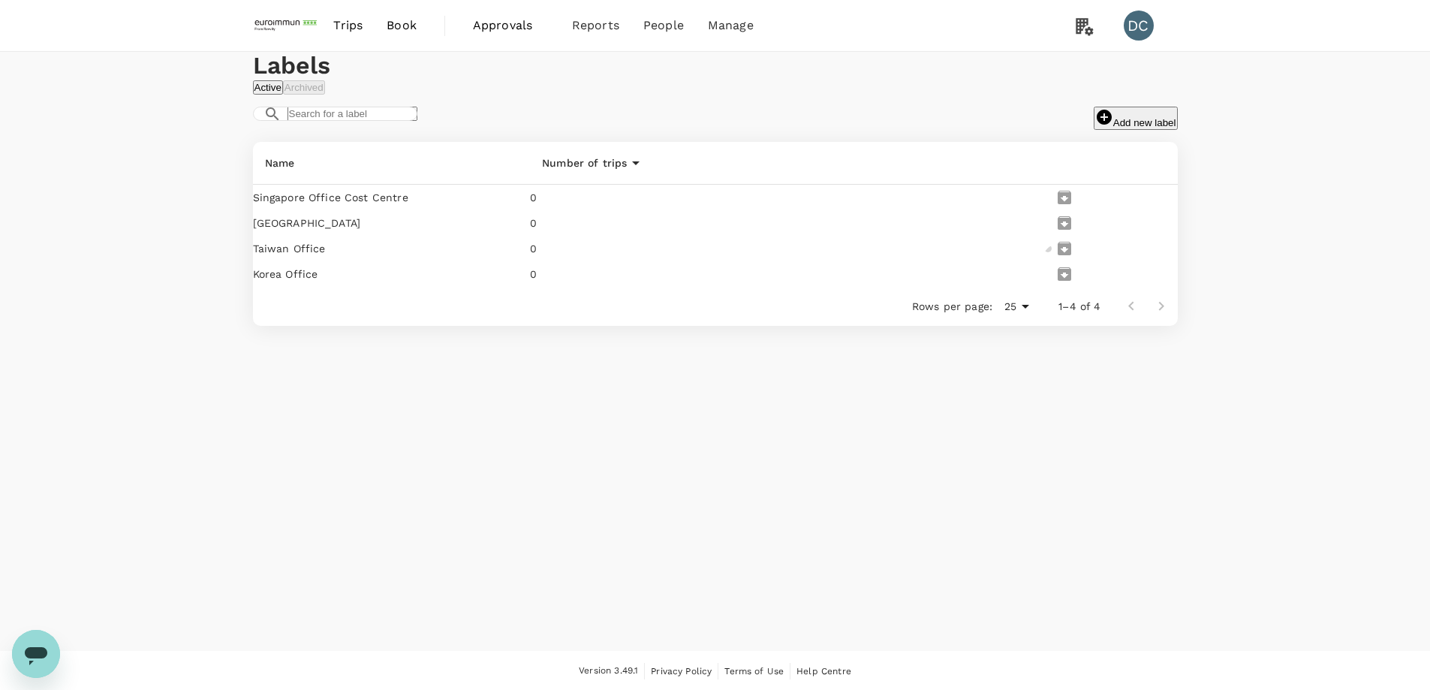
click at [1064, 264] on icon "edit" at bounding box center [1057, 258] width 14 height 14
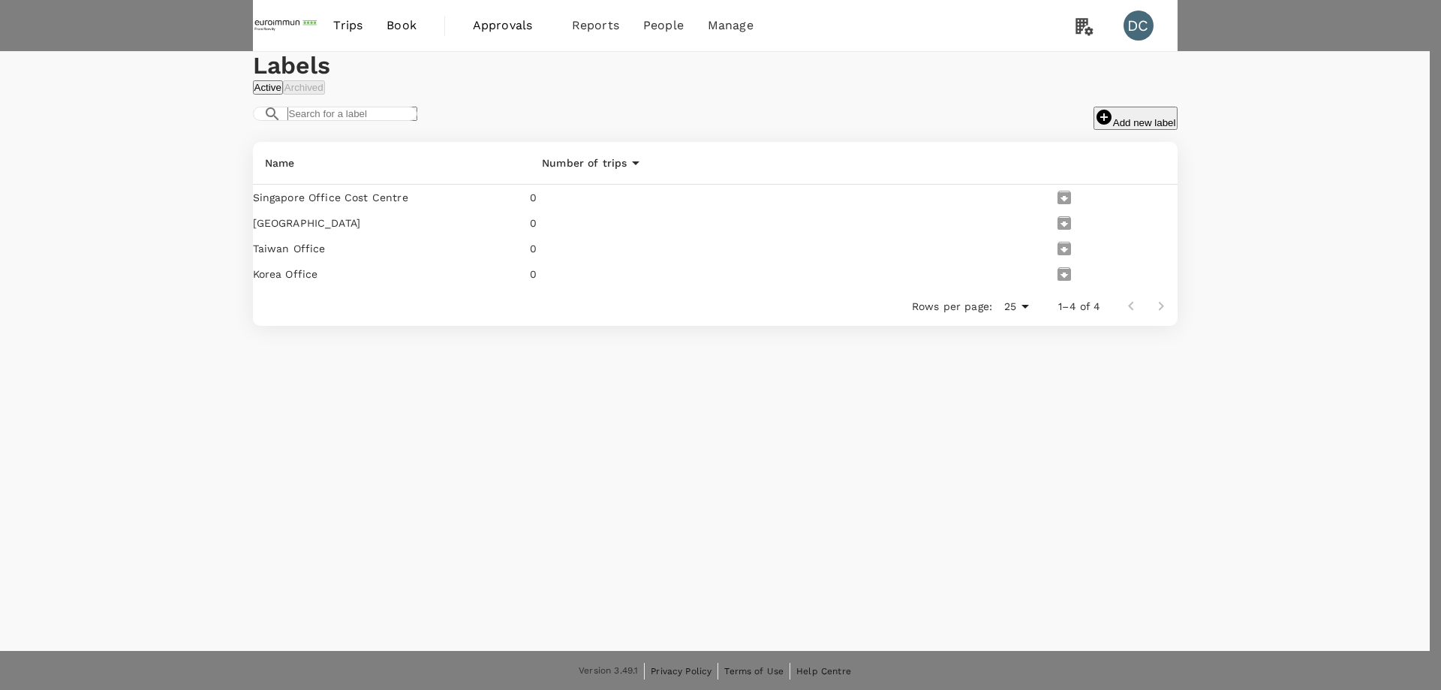
paste input "Cost Centre"
type input "Taiwan Office Cost Centre"
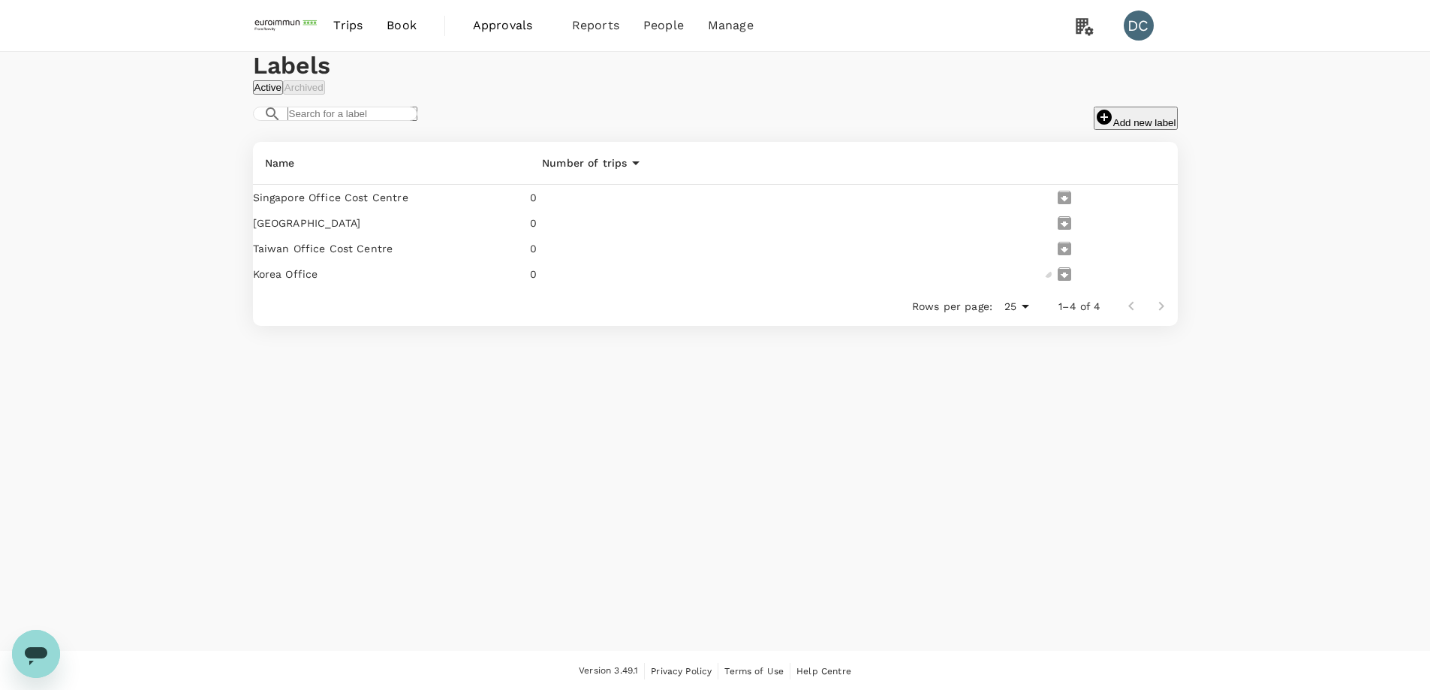
click at [1064, 290] on icon "edit" at bounding box center [1057, 283] width 14 height 14
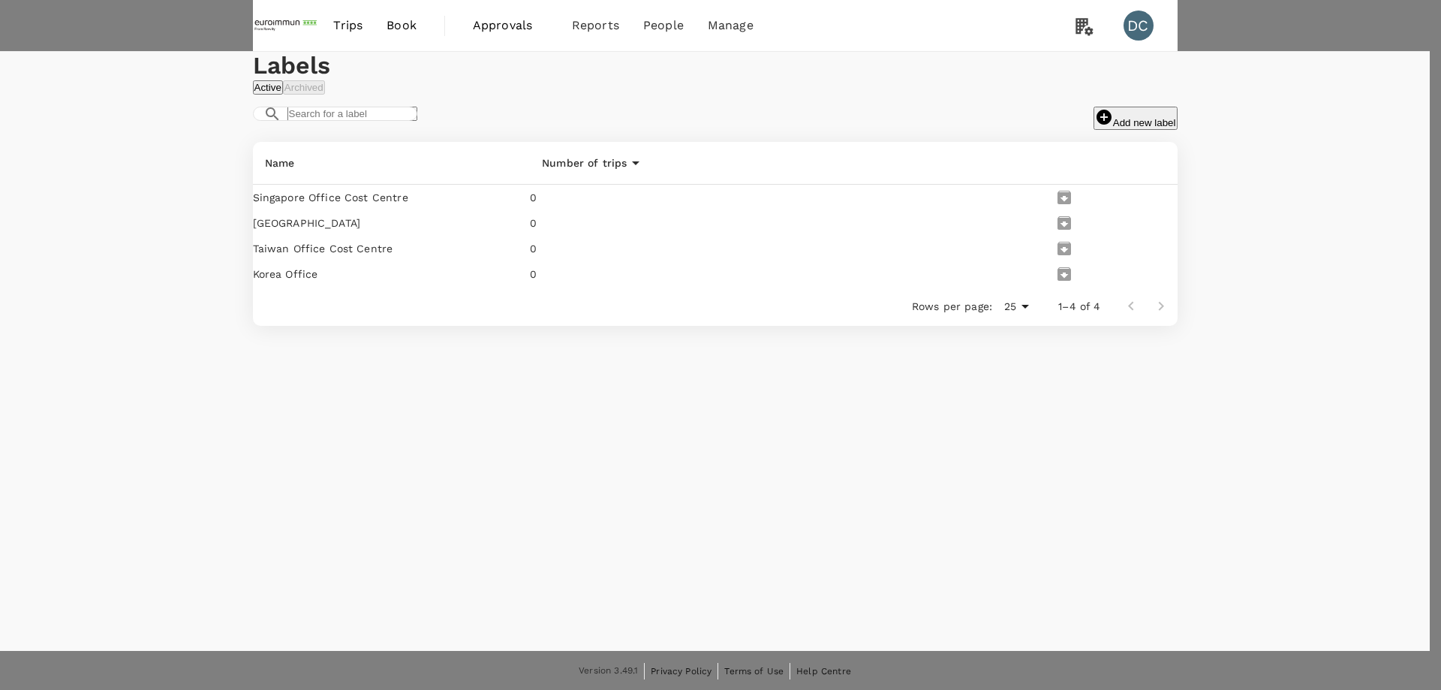
paste input "Cost Centre"
type input "Korea Office Cost Centre"
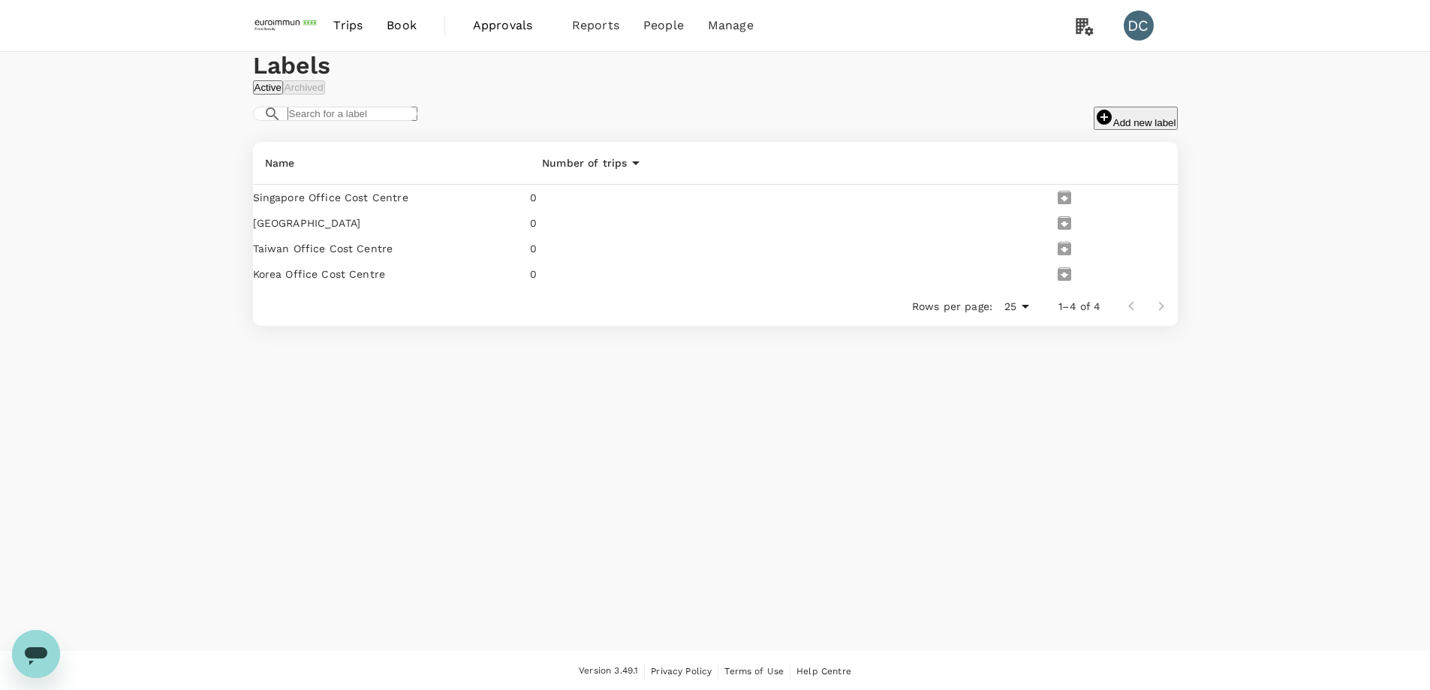
click at [748, 621] on div "Labels Active Archived ​ ​ Add new label Name Number of trips Singapore Office …" at bounding box center [715, 351] width 1430 height 599
click at [639, 77] on span "Users" at bounding box center [630, 80] width 29 height 15
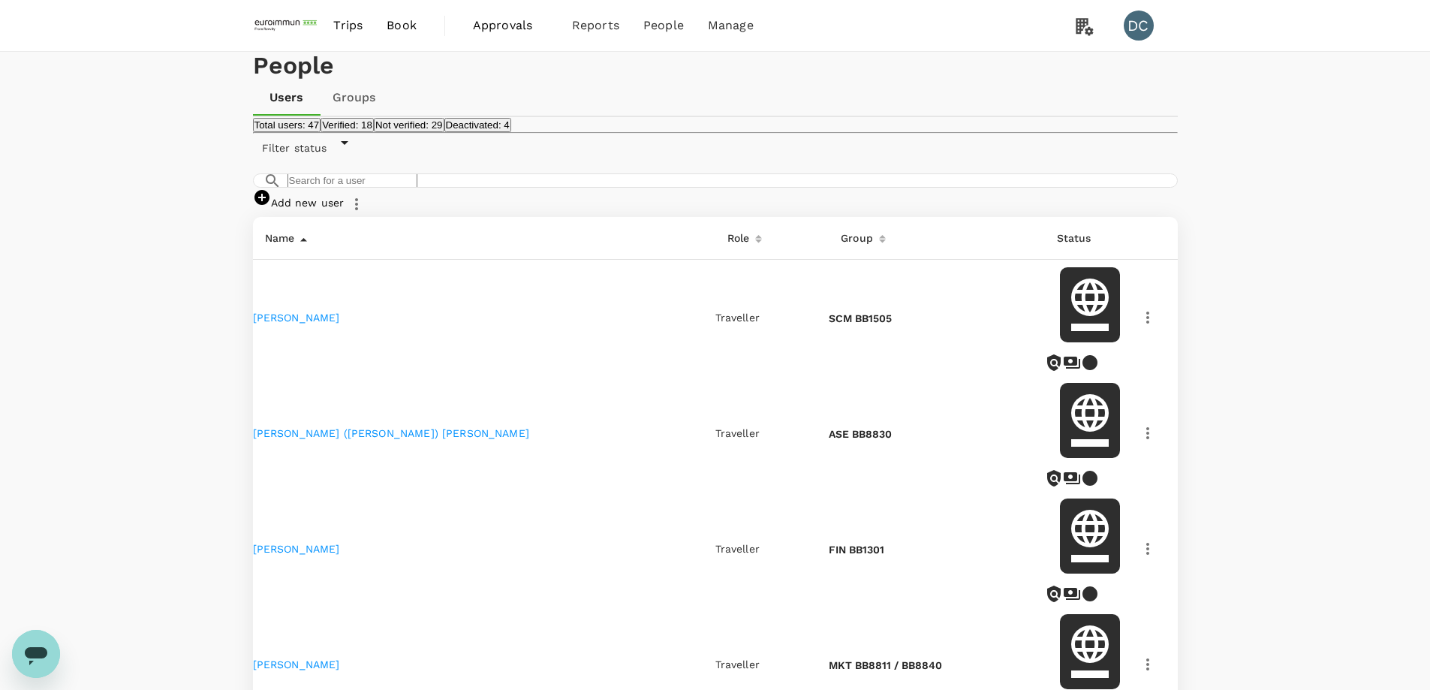
click at [342, 25] on span "Trips" at bounding box center [347, 26] width 29 height 18
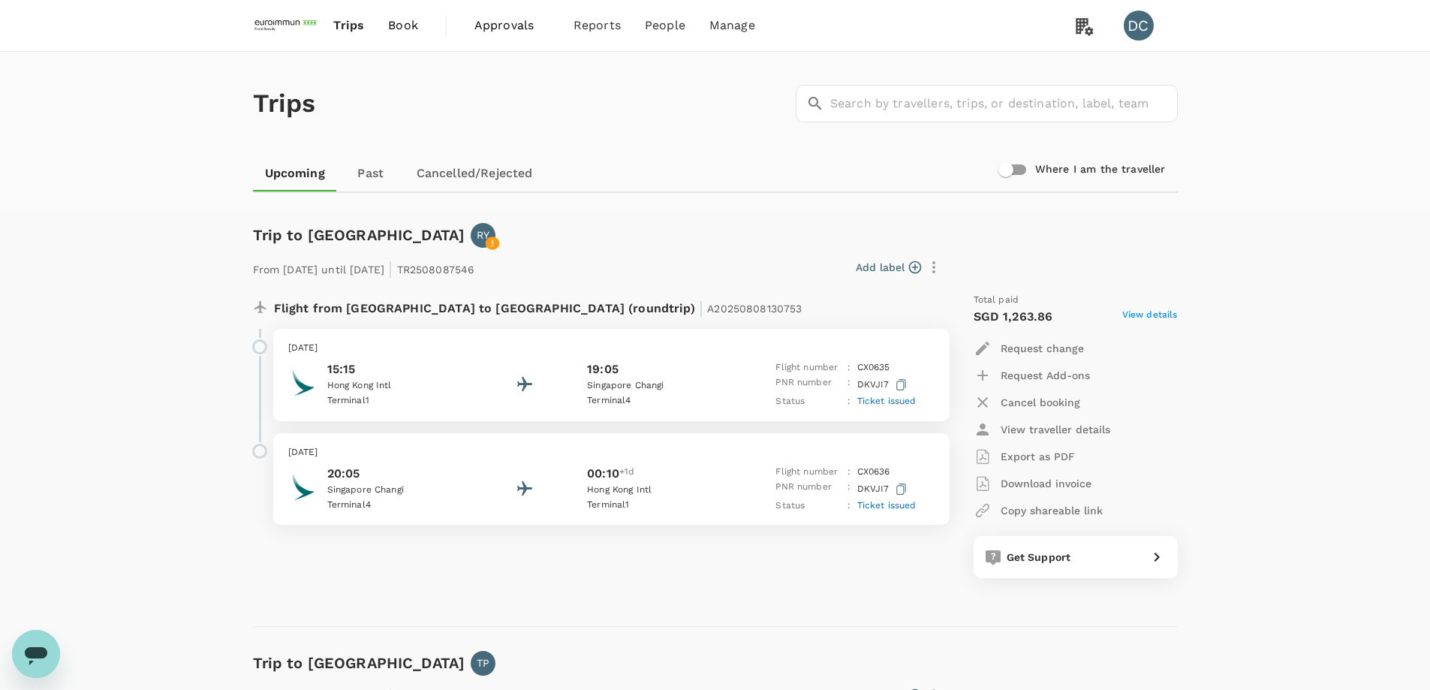
click at [491, 22] on span "Approvals" at bounding box center [511, 26] width 75 height 18
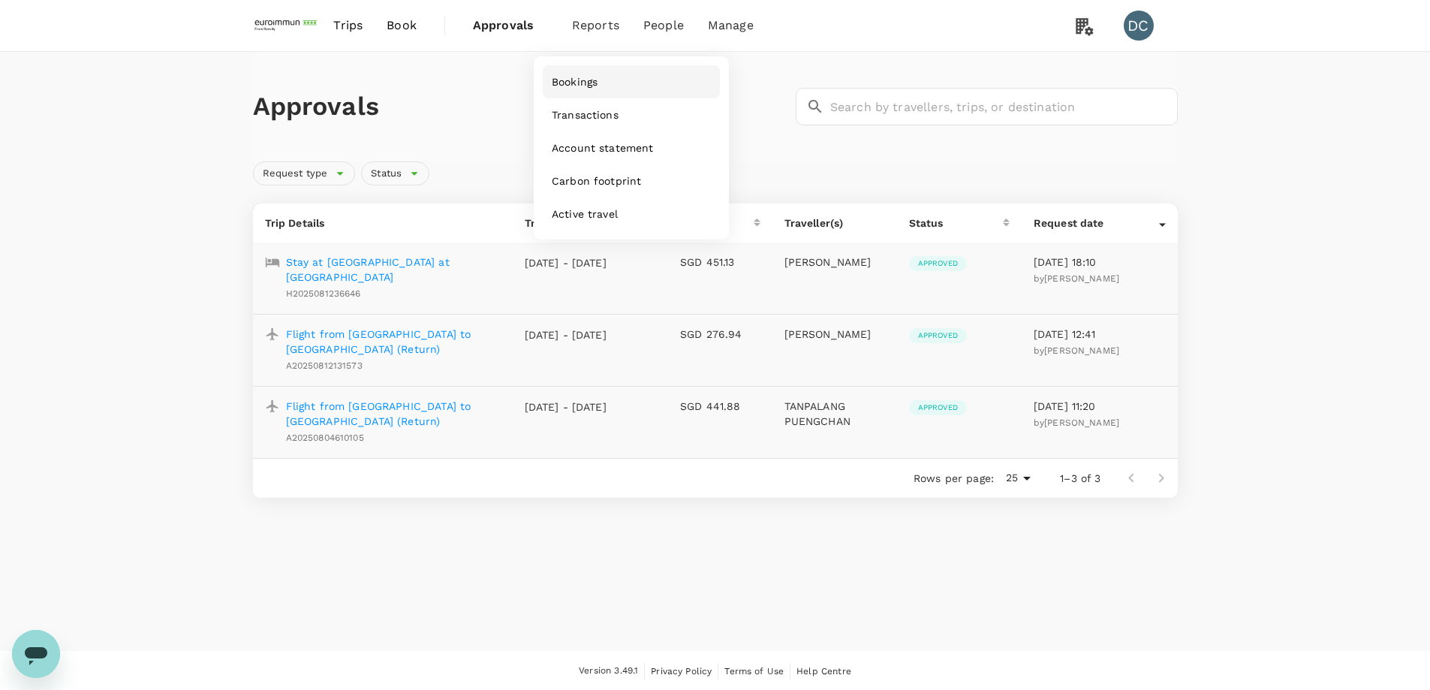
click at [586, 78] on span "Bookings" at bounding box center [575, 81] width 46 height 15
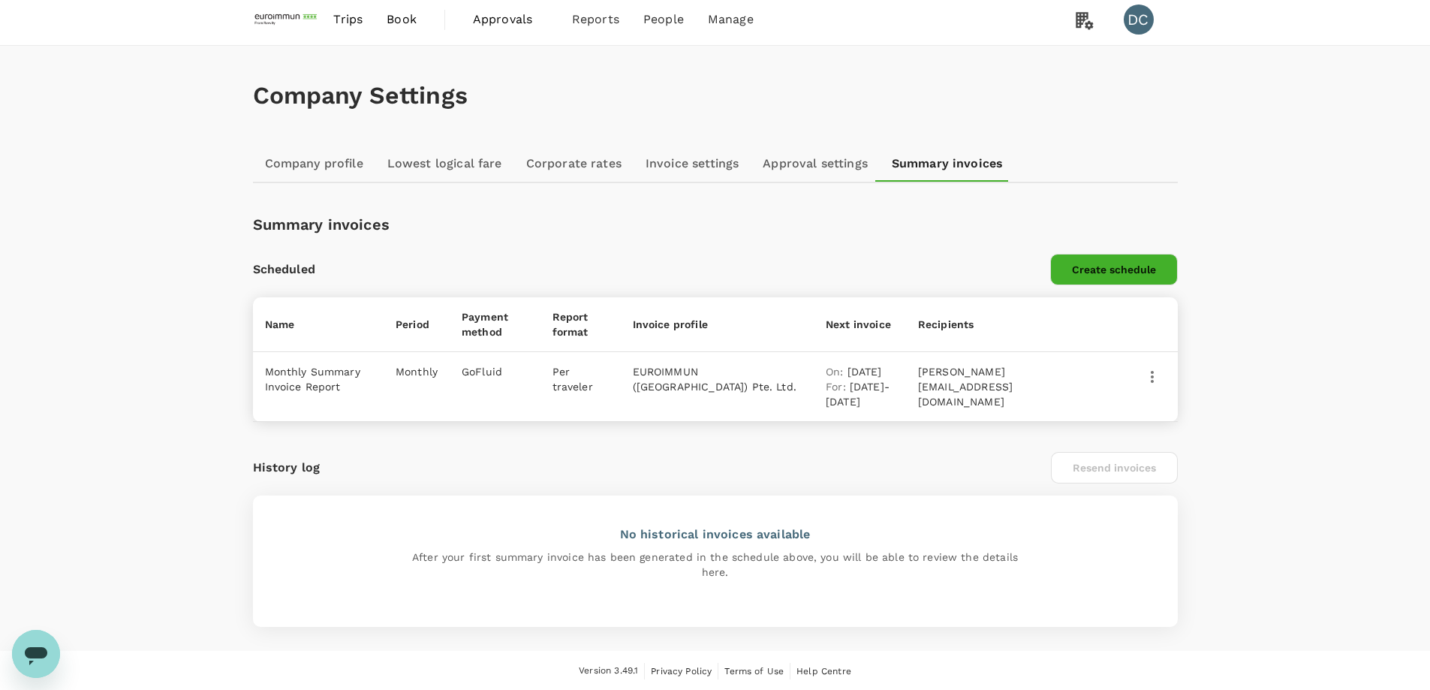
scroll to position [8, 0]
click at [793, 167] on link "Approval settings" at bounding box center [815, 162] width 129 height 36
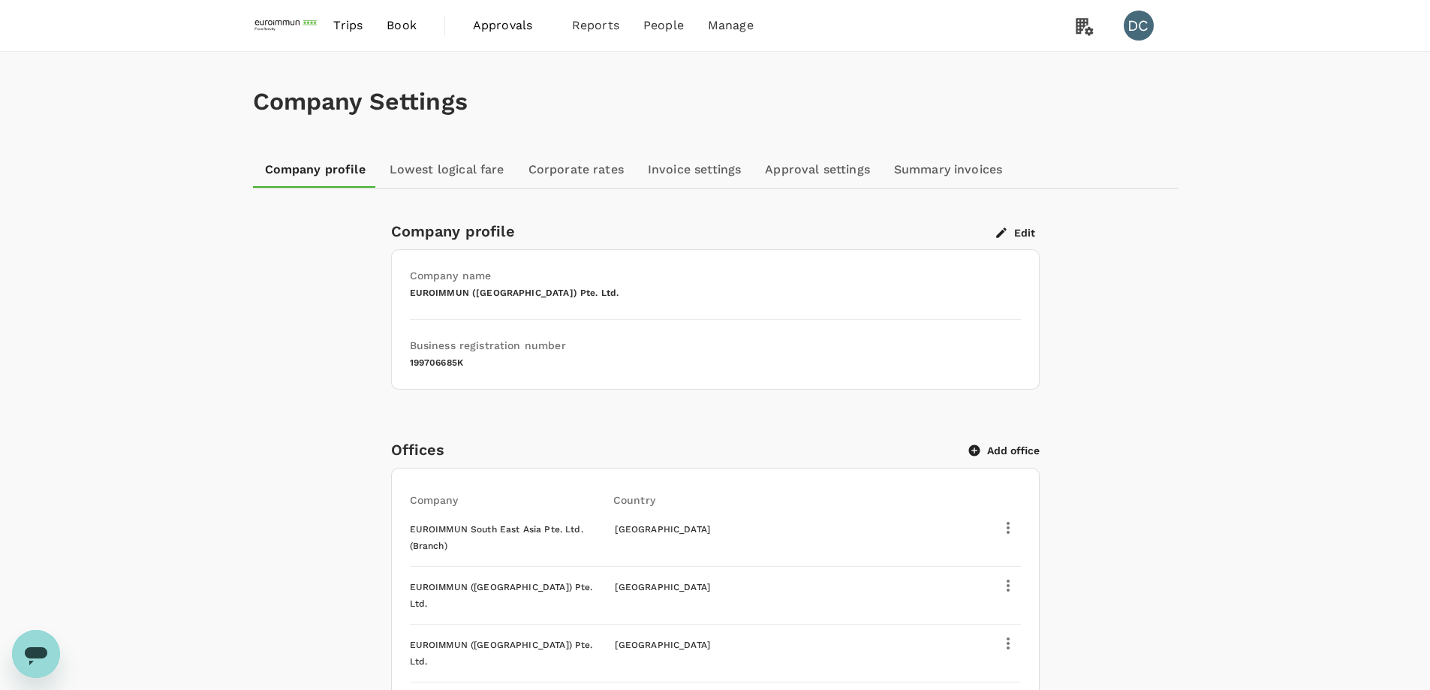
click at [346, 26] on span "Trips" at bounding box center [347, 26] width 29 height 18
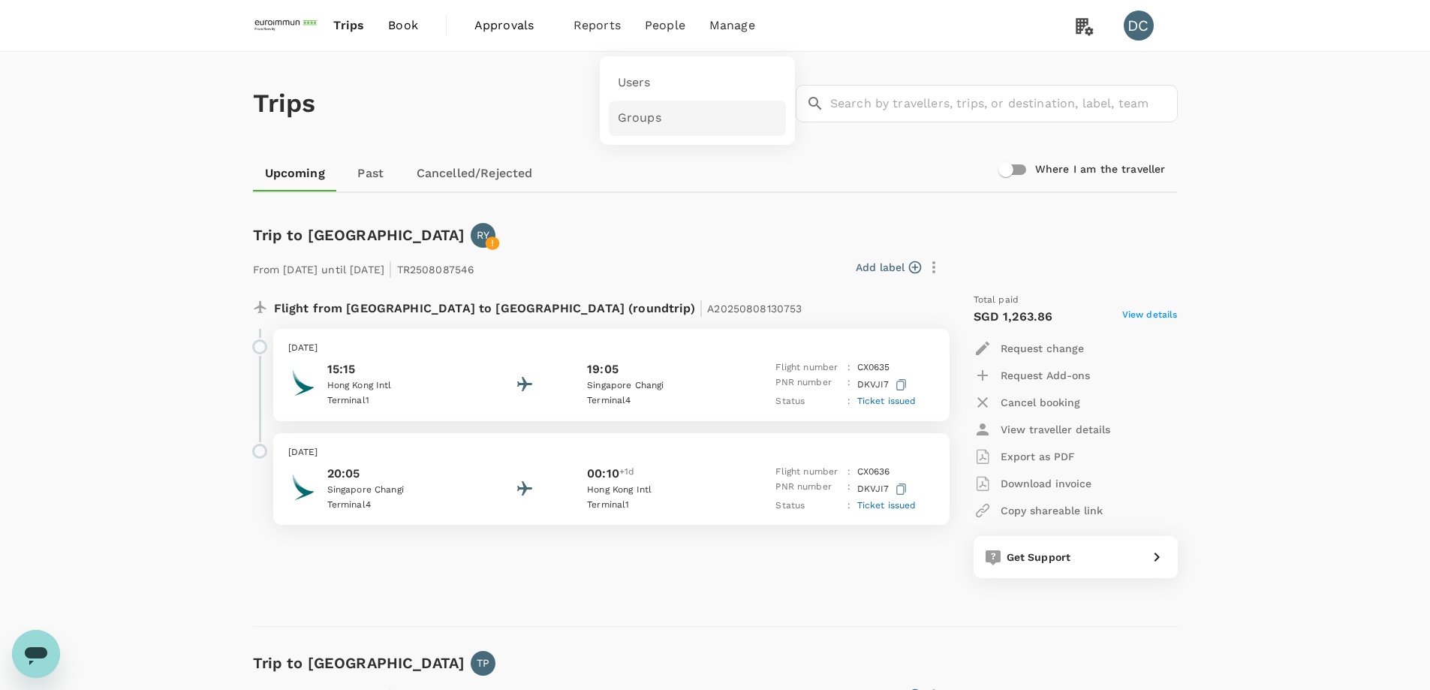
click at [629, 111] on span "Groups" at bounding box center [640, 118] width 44 height 17
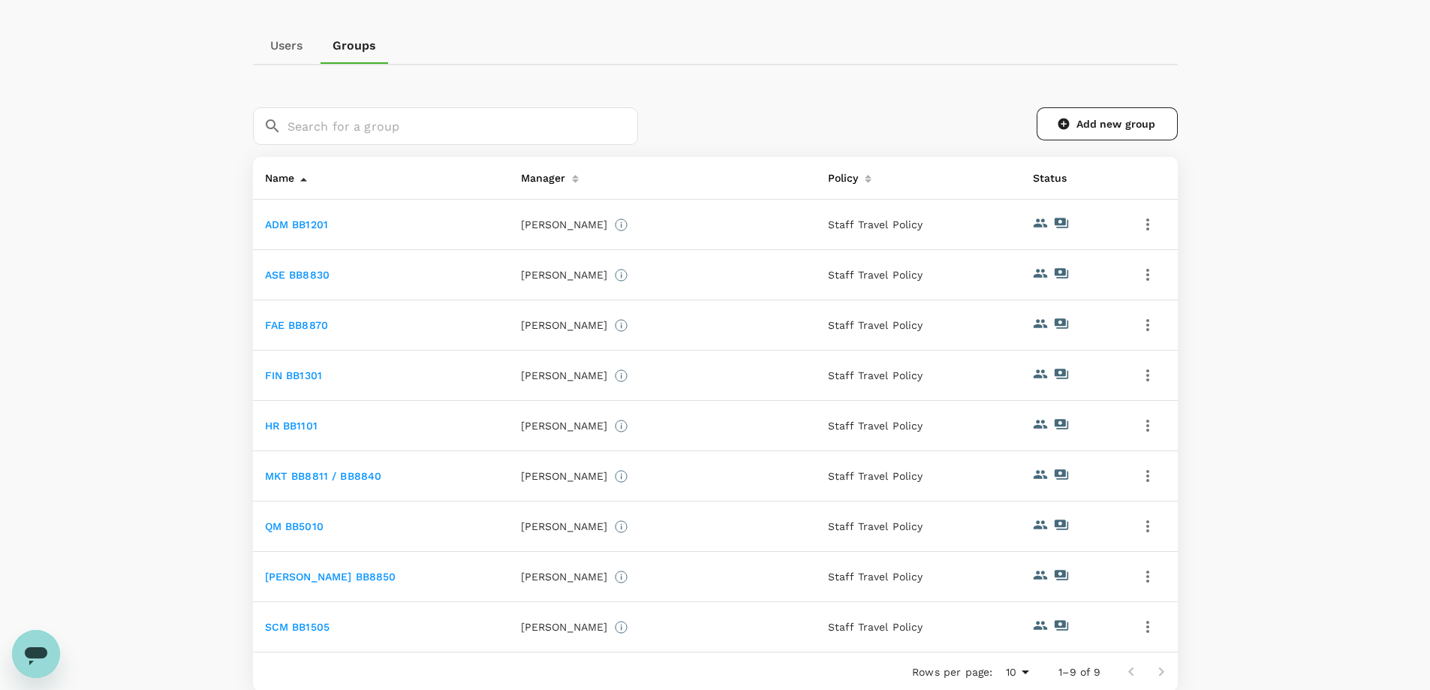
scroll to position [150, 0]
